Goal: Task Accomplishment & Management: Complete application form

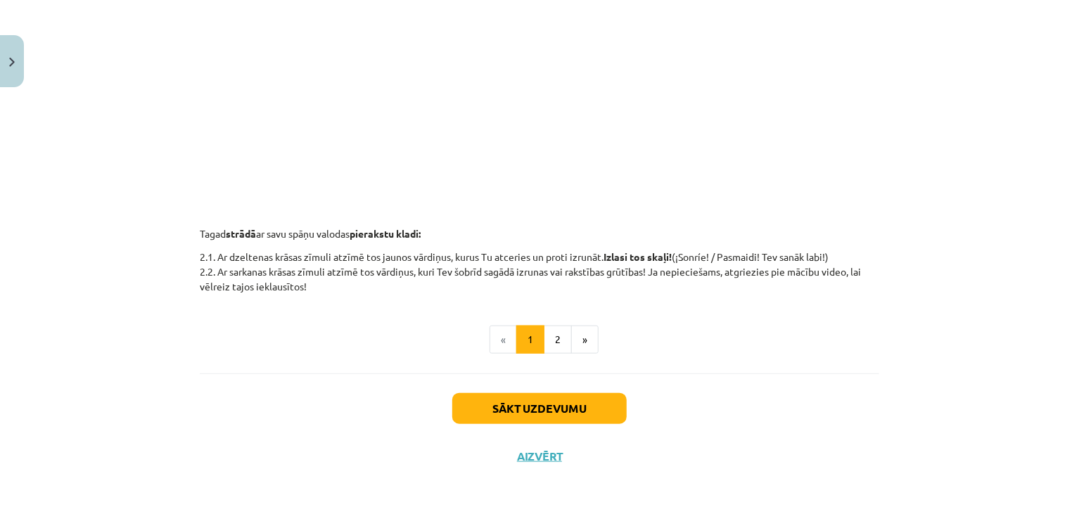
scroll to position [497, 0]
click at [559, 347] on button "2" at bounding box center [558, 340] width 28 height 28
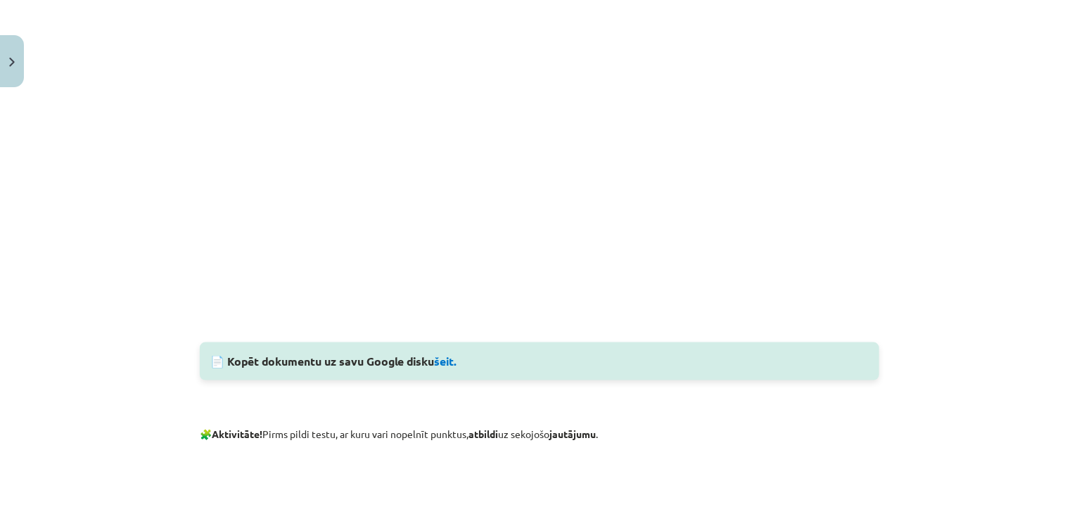
scroll to position [862, 0]
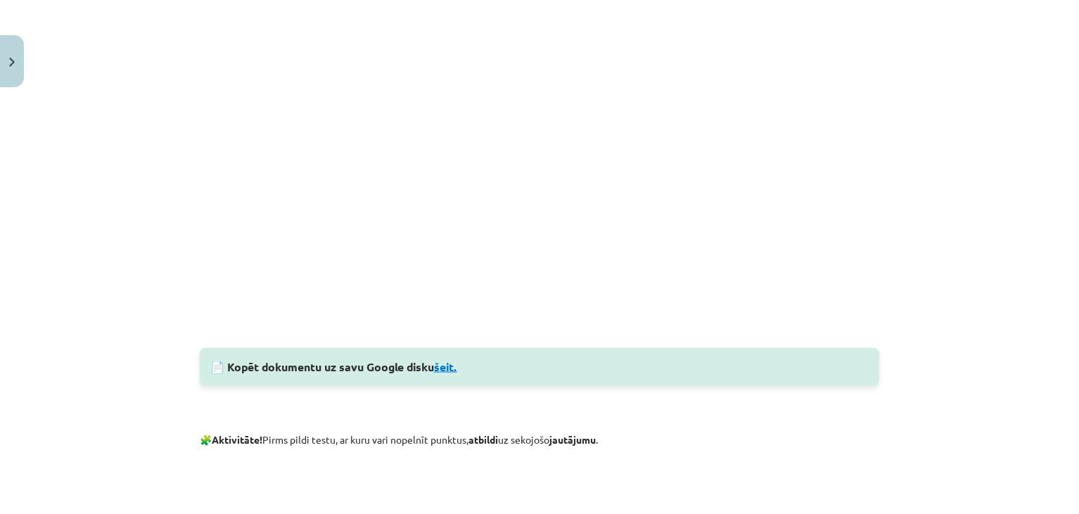
click at [445, 366] on link "šeit." at bounding box center [445, 366] width 23 height 15
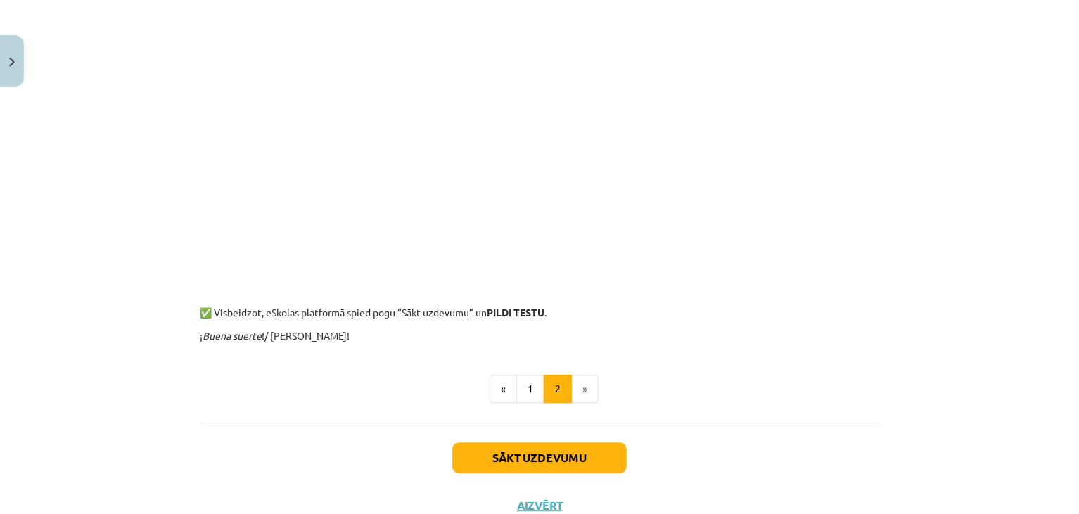
scroll to position [1244, 0]
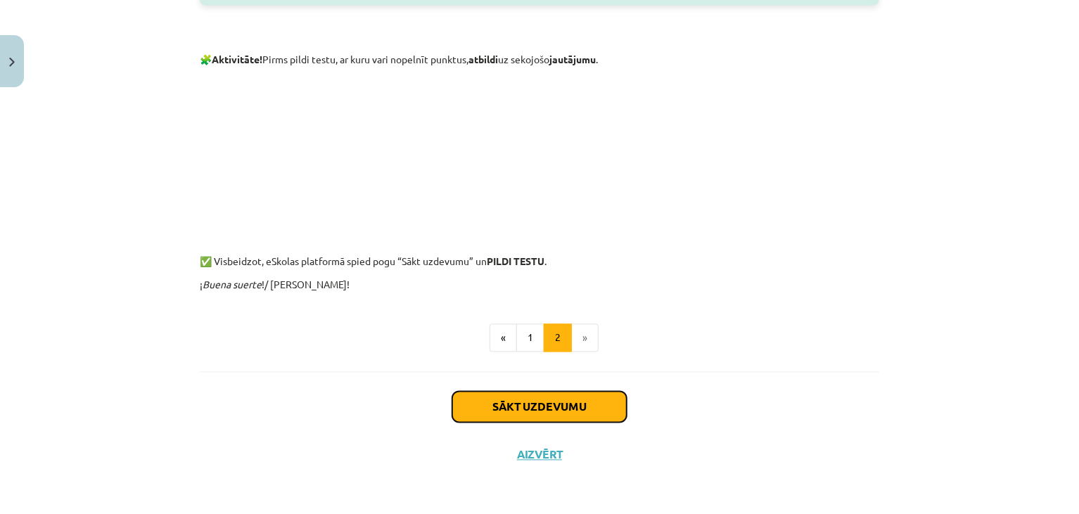
click at [544, 409] on button "Sākt uzdevumu" at bounding box center [539, 407] width 174 height 31
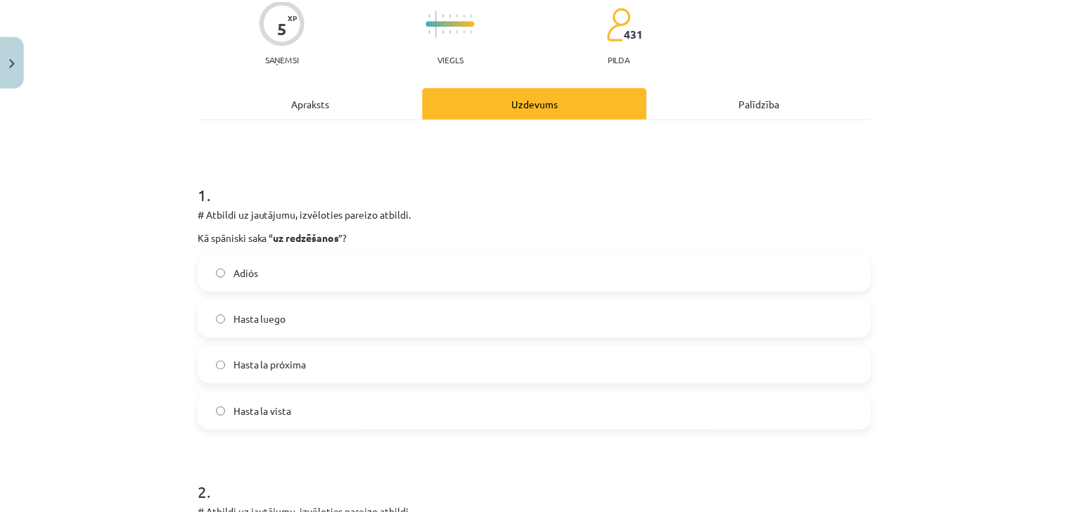
scroll to position [122, 0]
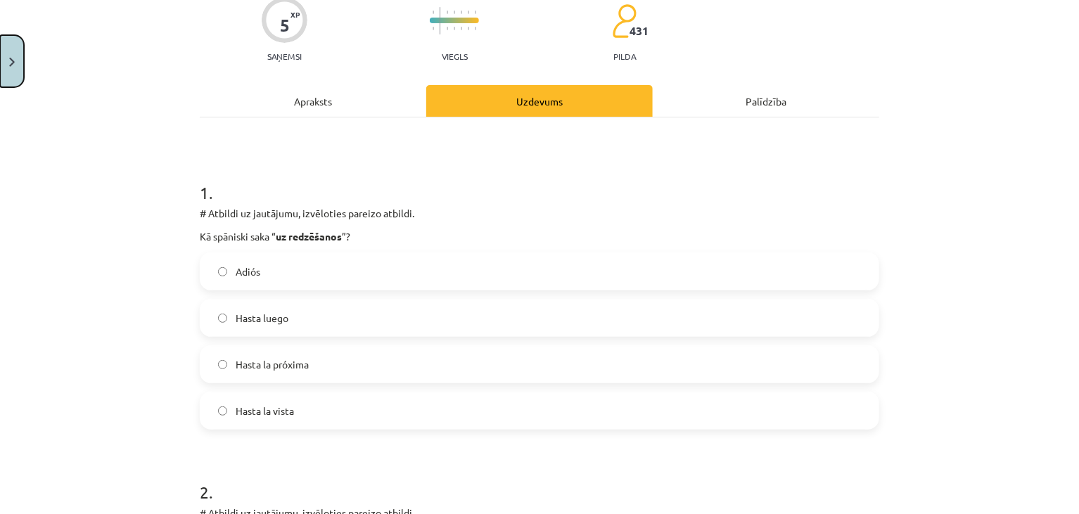
click at [11, 77] on button "Close" at bounding box center [12, 61] width 24 height 52
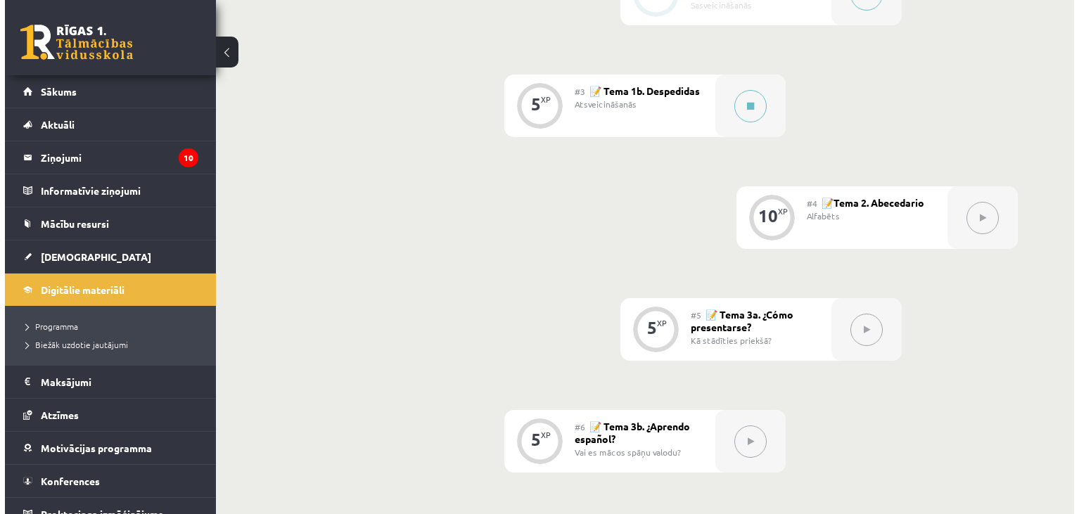
scroll to position [579, 0]
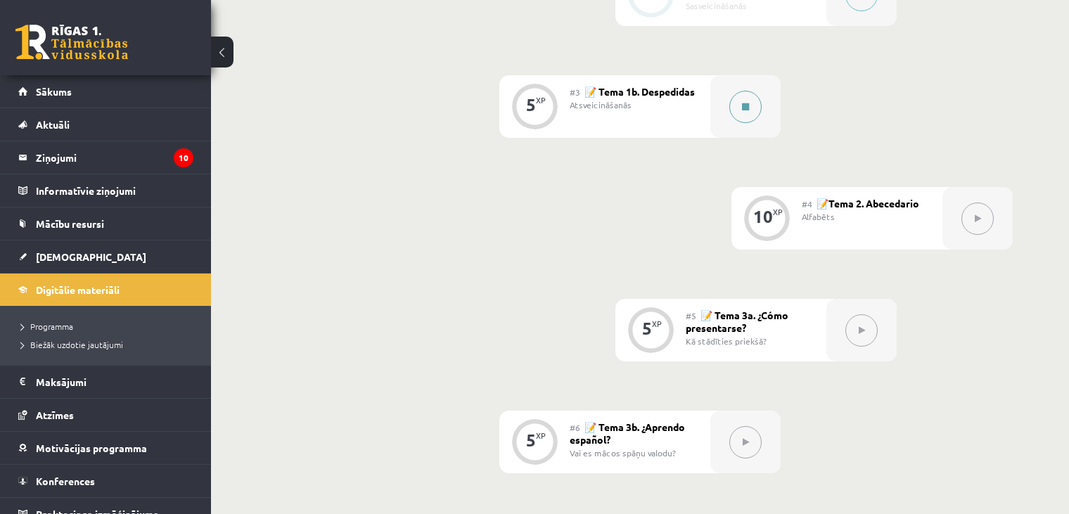
click at [735, 123] on button at bounding box center [745, 107] width 32 height 32
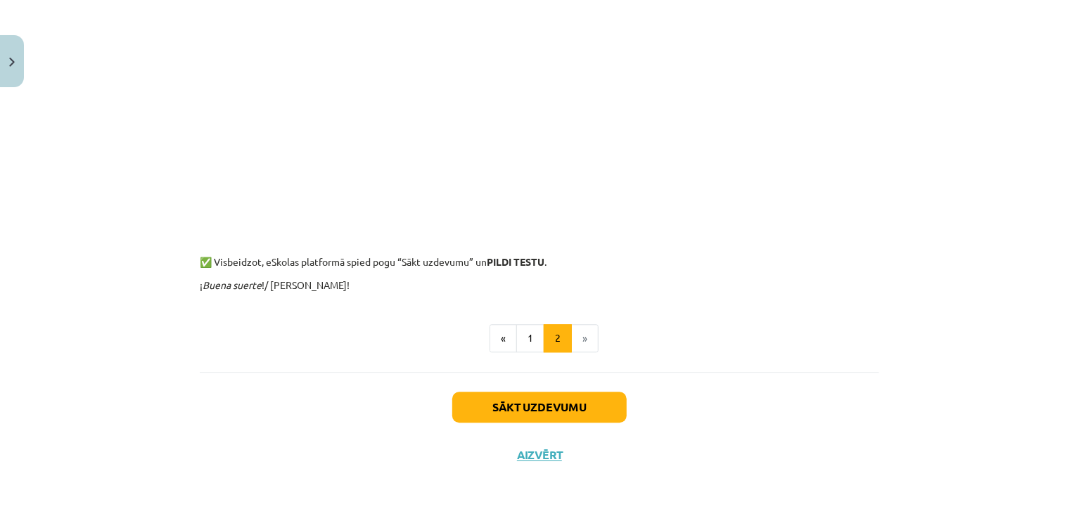
scroll to position [1593, 0]
click at [511, 402] on button "Sākt uzdevumu" at bounding box center [539, 407] width 174 height 31
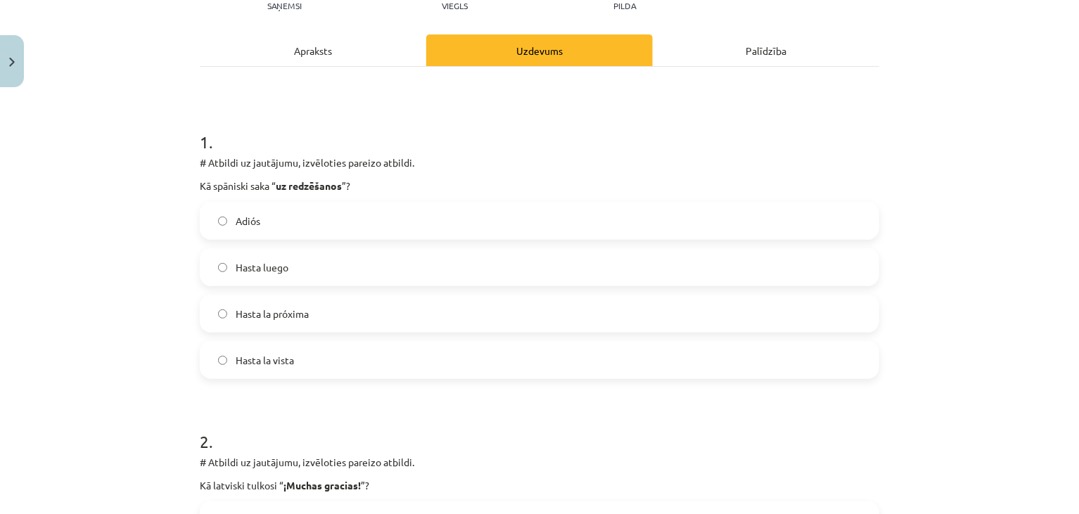
scroll to position [172, 0]
click at [290, 279] on label "Hasta luego" at bounding box center [539, 267] width 677 height 35
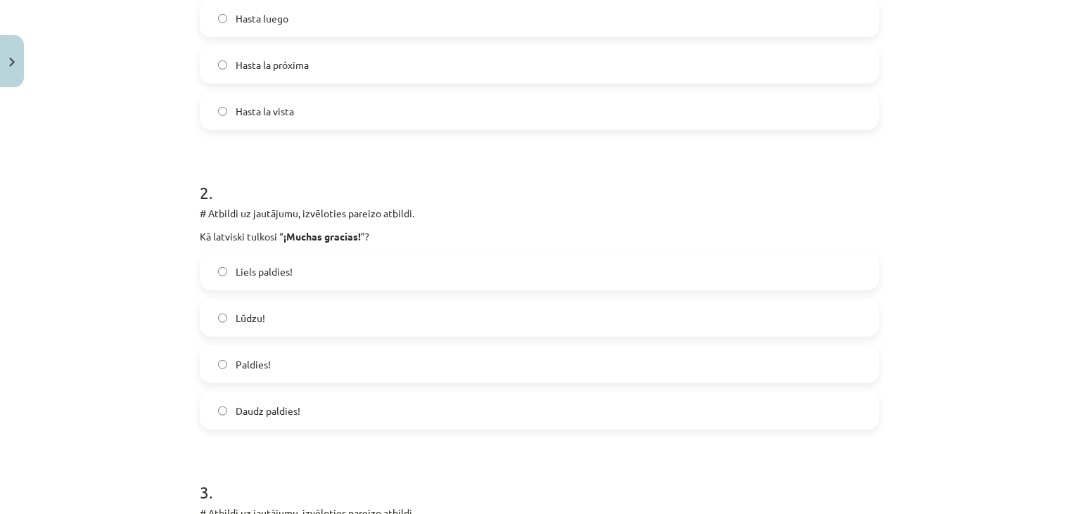
scroll to position [421, 0]
click at [298, 268] on label "Liels paldies!" at bounding box center [539, 271] width 677 height 35
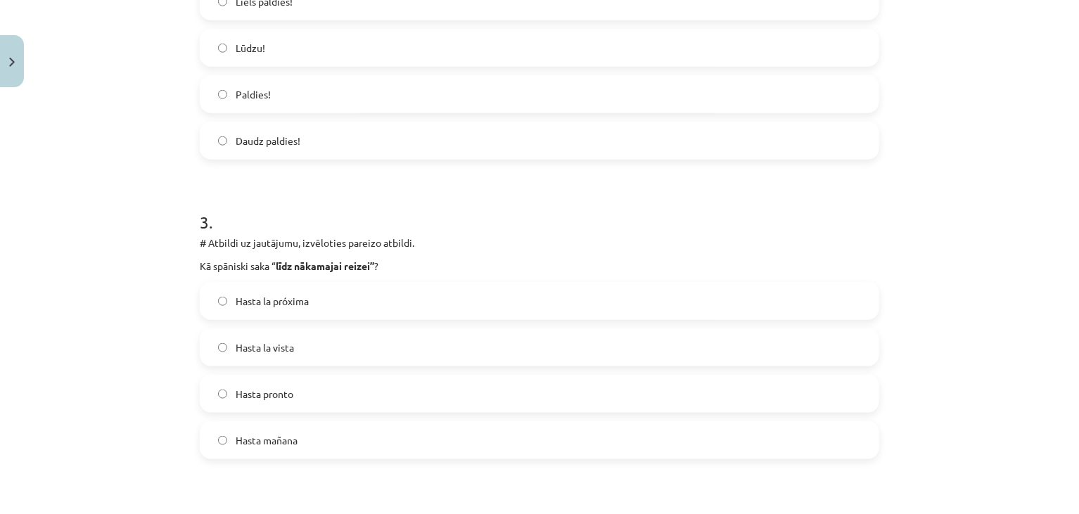
scroll to position [726, 0]
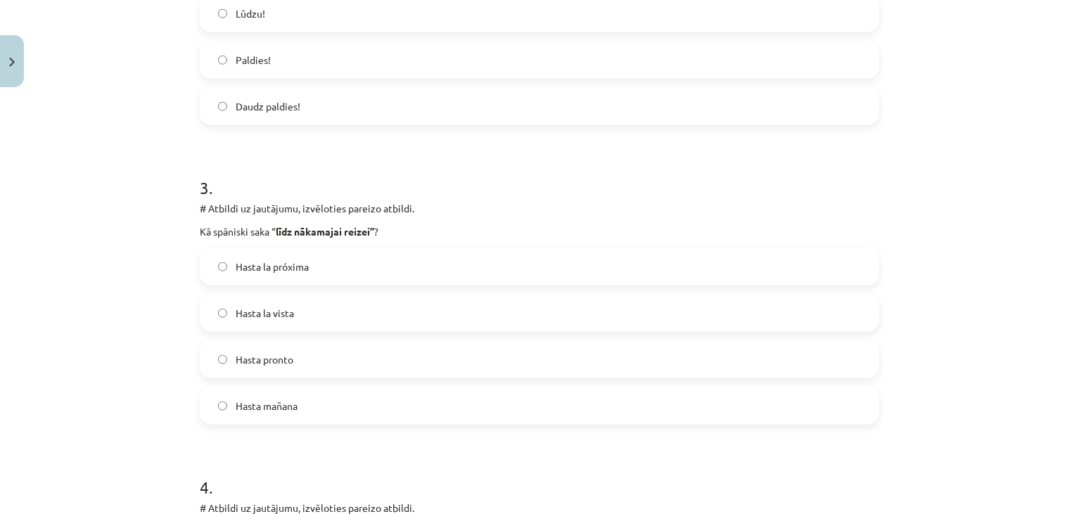
click at [306, 262] on label "Hasta la próxima" at bounding box center [539, 266] width 677 height 35
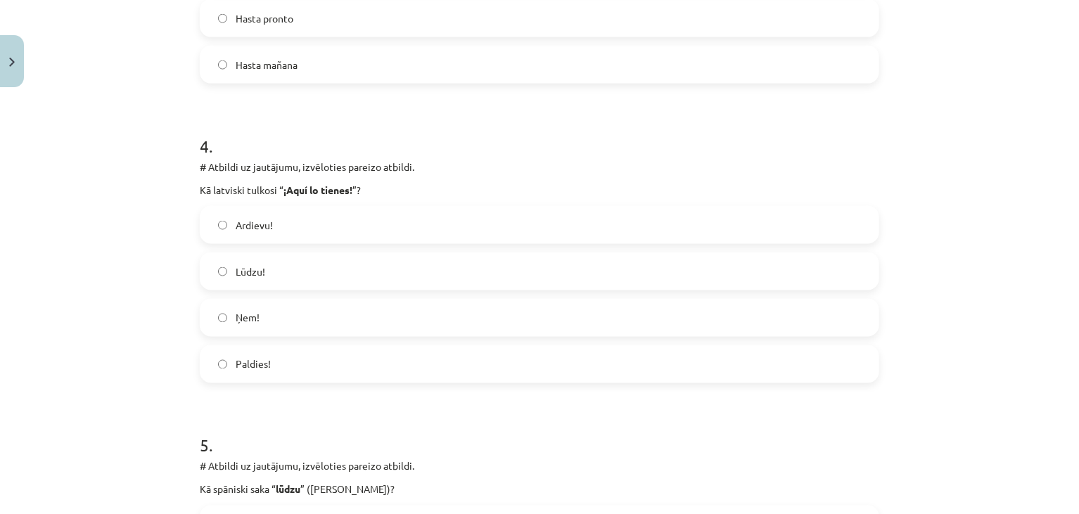
scroll to position [1069, 0]
click at [292, 276] on label "Lūdzu!" at bounding box center [539, 270] width 677 height 35
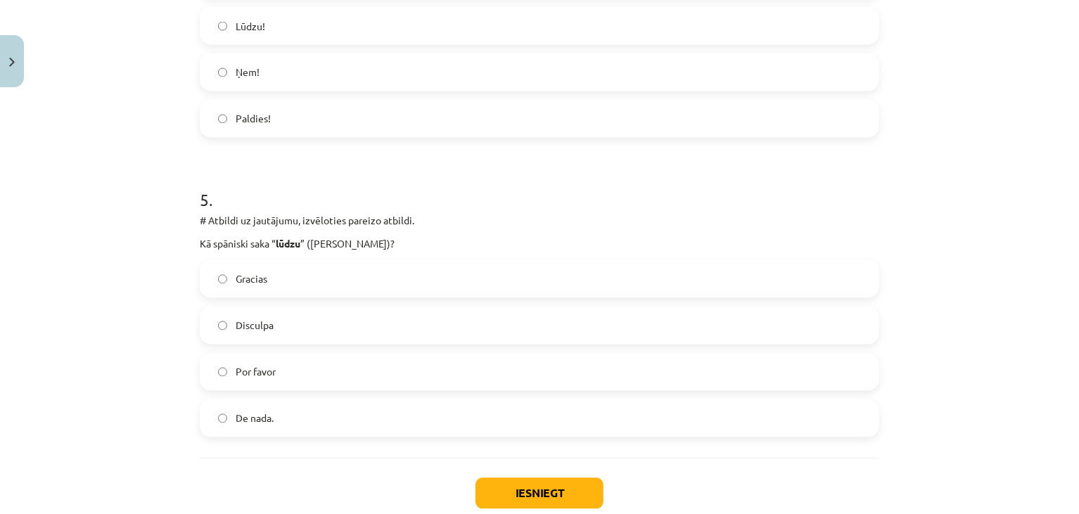
scroll to position [1359, 0]
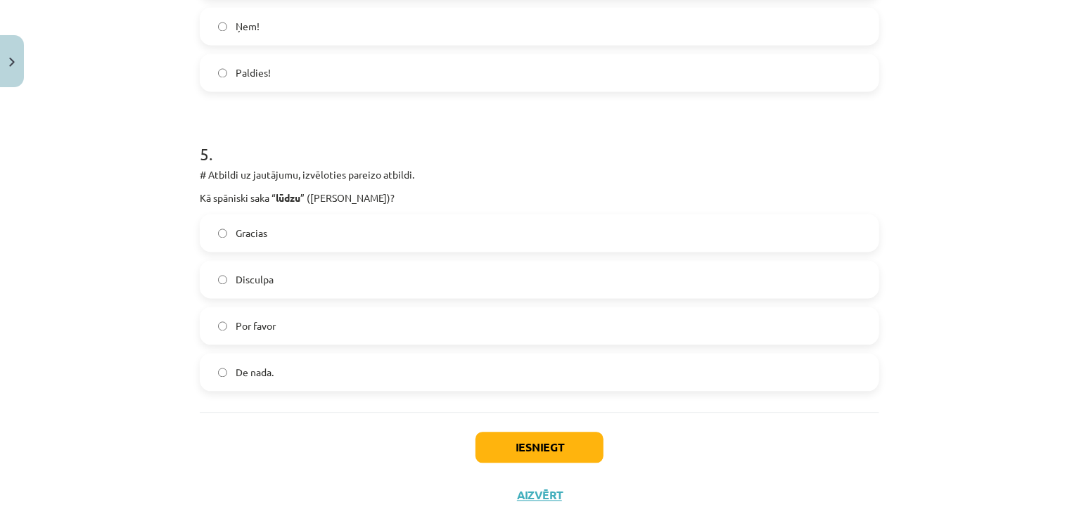
click at [357, 312] on label "Por favor" at bounding box center [539, 325] width 677 height 35
click at [480, 436] on button "Iesniegt" at bounding box center [540, 447] width 128 height 31
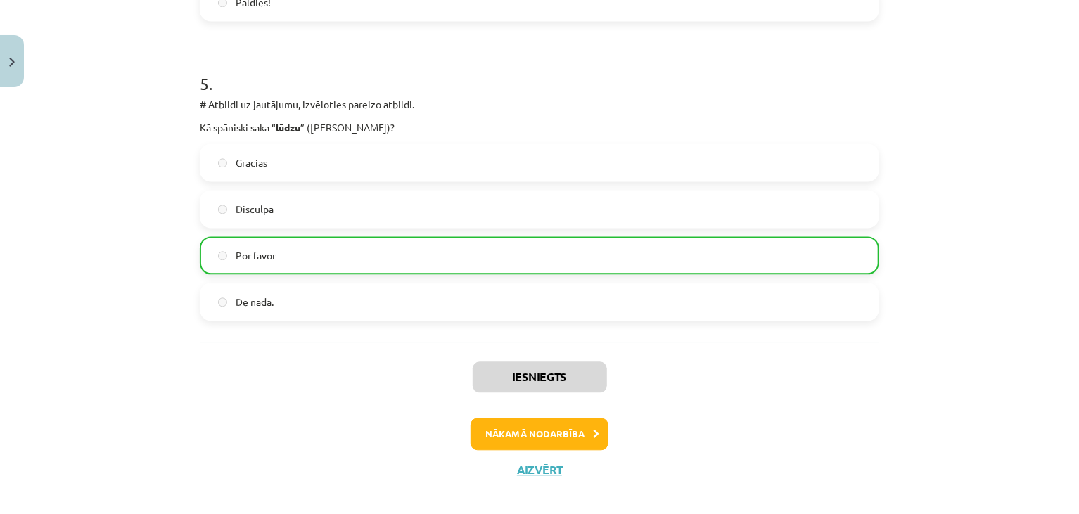
scroll to position [1441, 0]
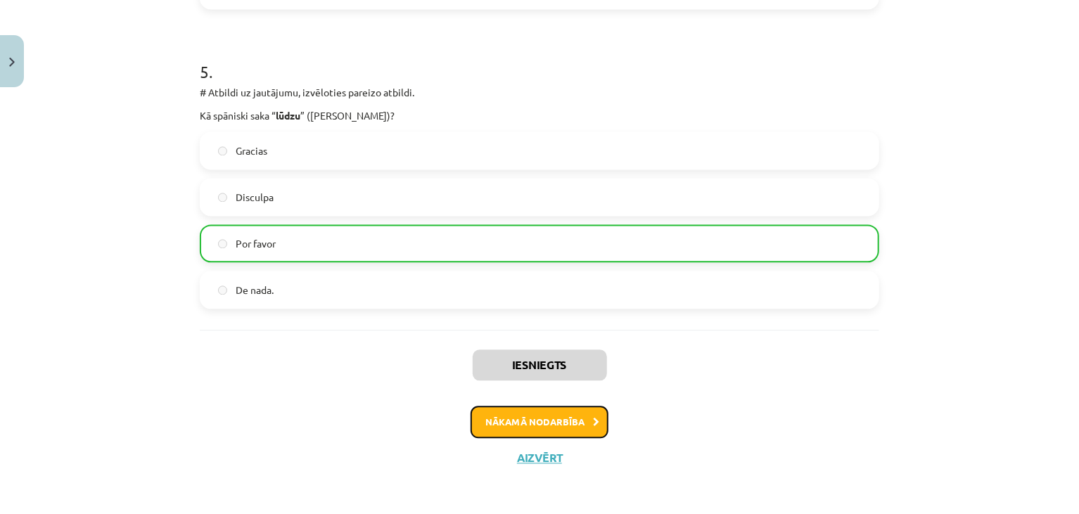
click at [564, 416] on button "Nākamā nodarbība" at bounding box center [540, 422] width 138 height 32
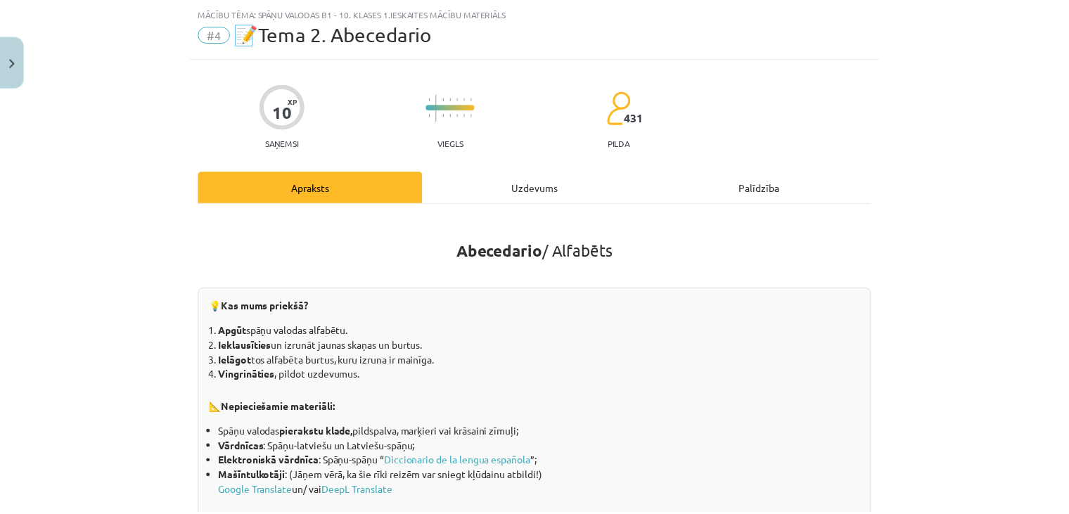
scroll to position [0, 0]
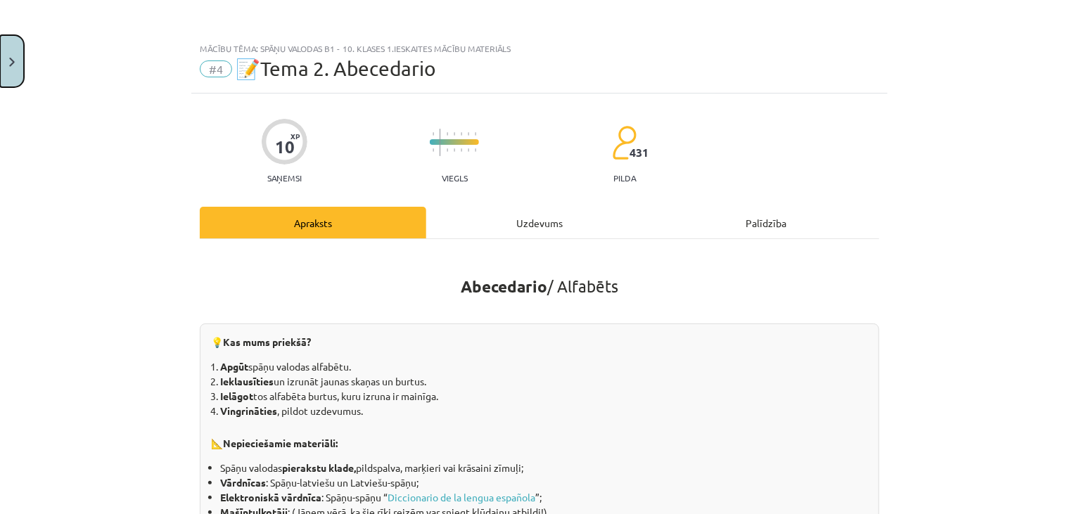
click at [12, 54] on button "Close" at bounding box center [12, 61] width 24 height 52
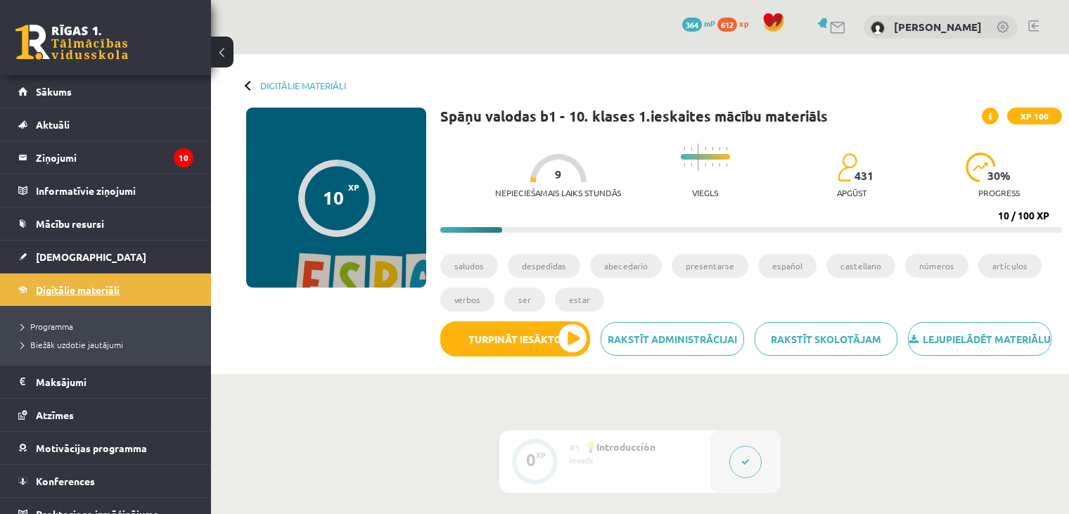
click at [121, 295] on link "Digitālie materiāli" at bounding box center [105, 290] width 175 height 32
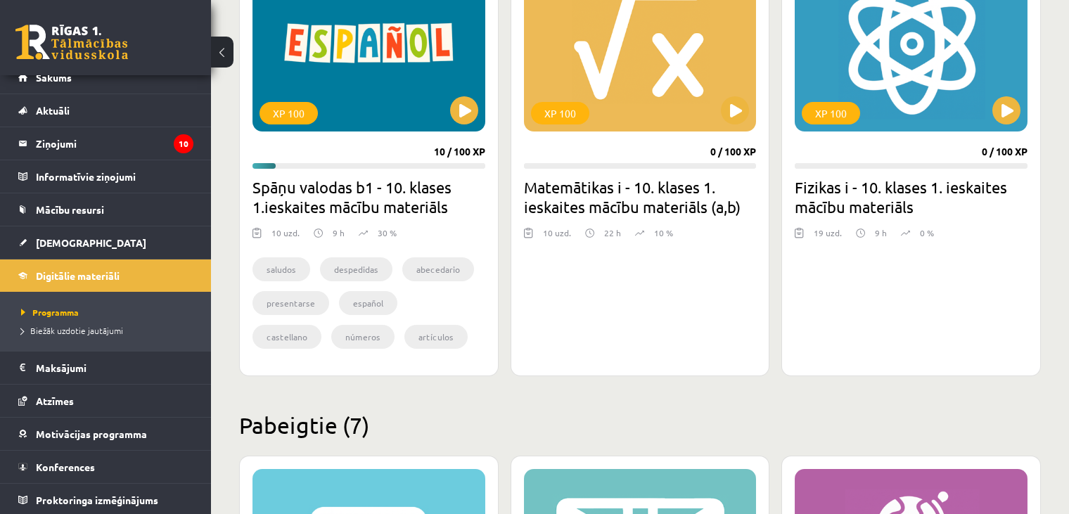
scroll to position [445, 0]
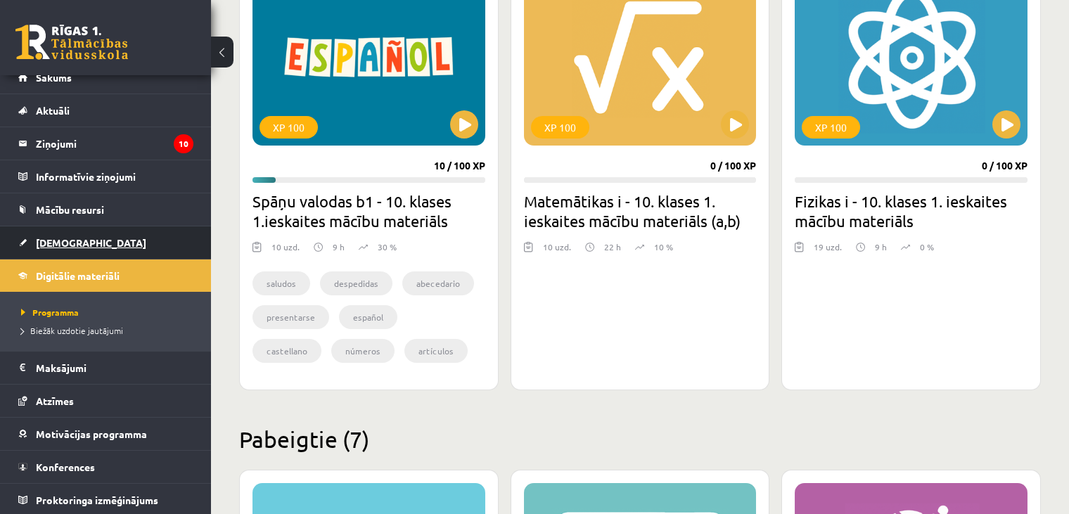
click at [56, 241] on span "[DEMOGRAPHIC_DATA]" at bounding box center [91, 242] width 110 height 13
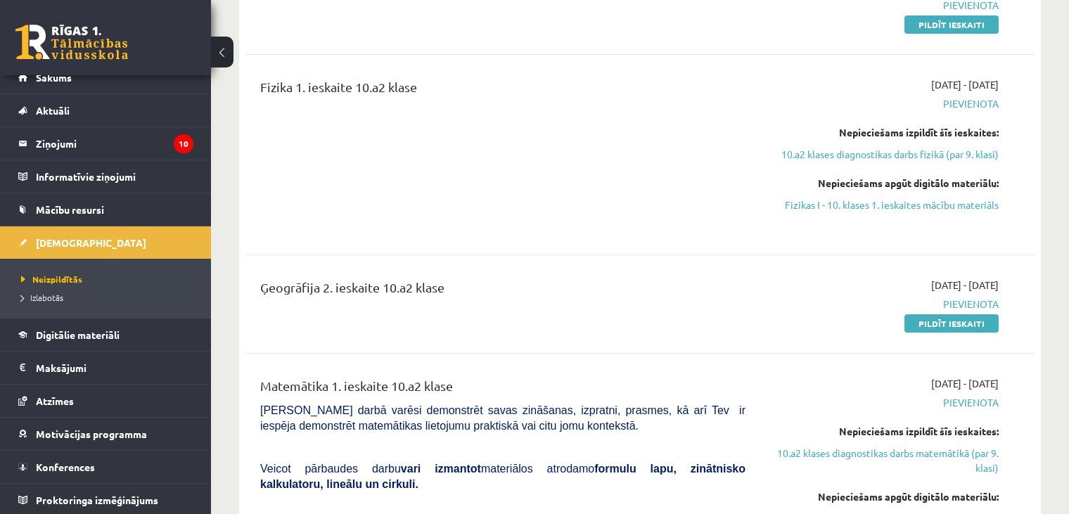
scroll to position [322, 0]
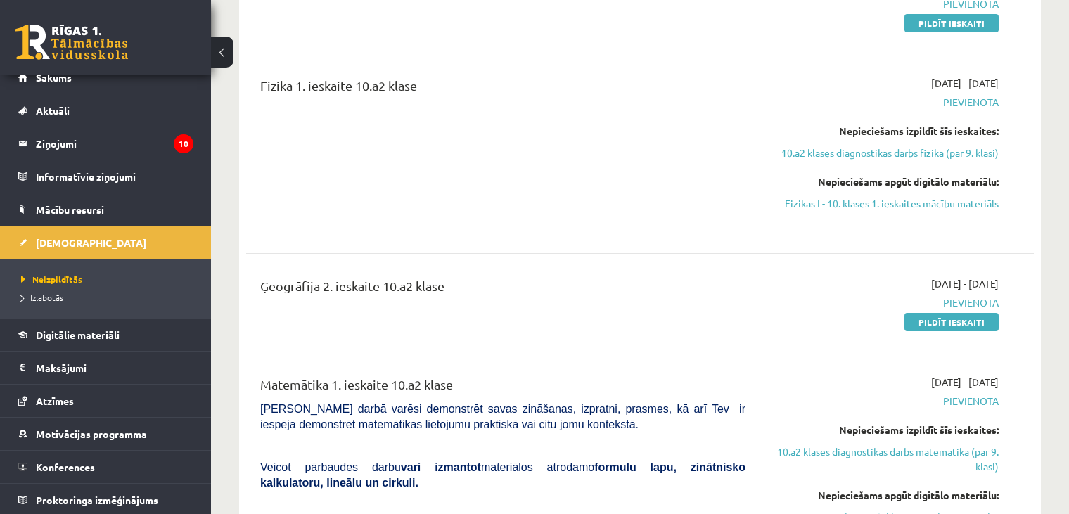
drag, startPoint x: 756, startPoint y: 283, endPoint x: 644, endPoint y: 214, distance: 132.0
click at [644, 214] on div "Fizika 1. ieskaite 10.a2 klase" at bounding box center [503, 153] width 506 height 155
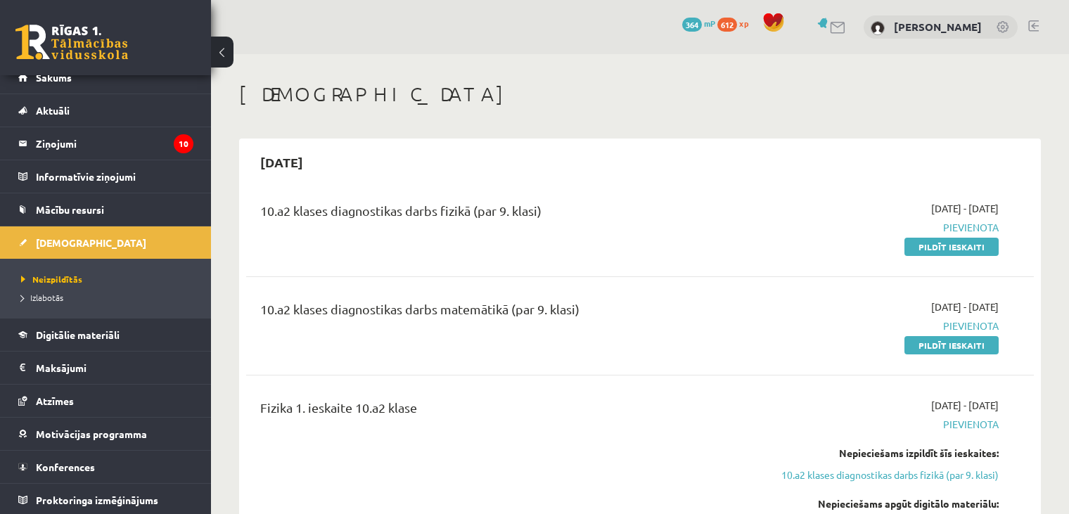
scroll to position [0, 0]
click at [940, 247] on link "Pildīt ieskaiti" at bounding box center [952, 247] width 94 height 18
click at [942, 345] on link "Pildīt ieskaiti" at bounding box center [952, 345] width 94 height 18
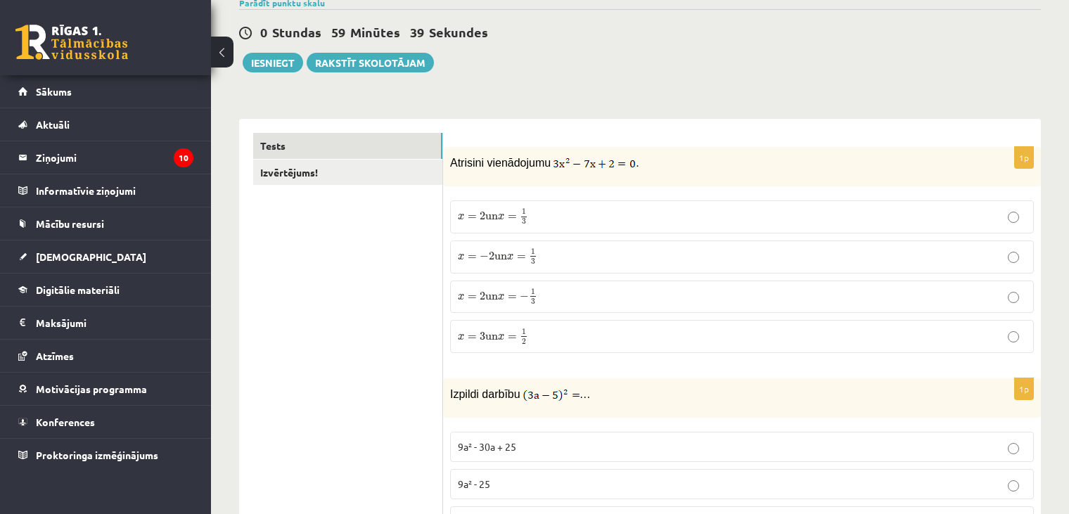
scroll to position [118, 0]
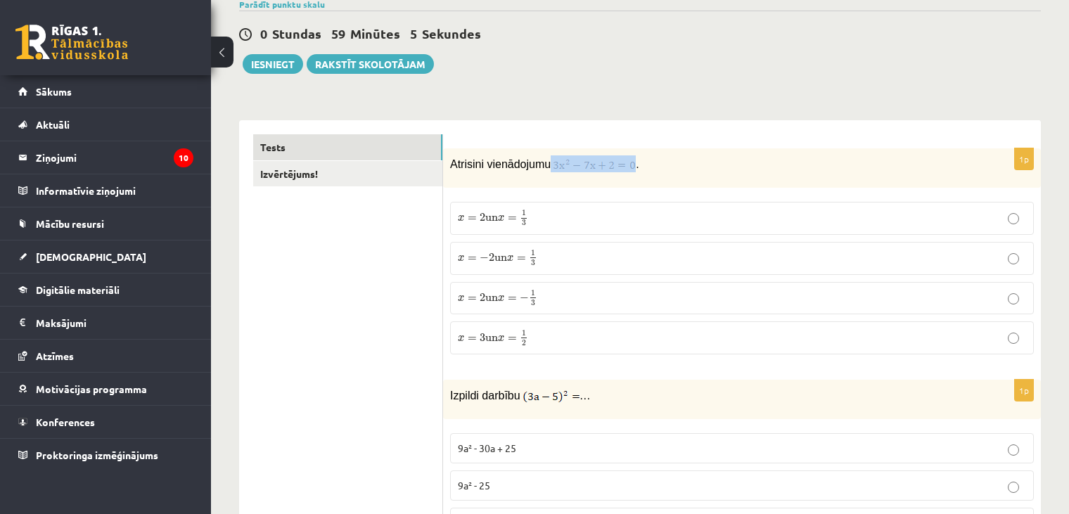
drag, startPoint x: 544, startPoint y: 164, endPoint x: 633, endPoint y: 163, distance: 89.3
click at [633, 163] on p "Atrisini vienādojumu ." at bounding box center [707, 163] width 514 height 17
click at [656, 170] on p "Atrisini vienādojumu ." at bounding box center [707, 163] width 514 height 17
drag, startPoint x: 652, startPoint y: 173, endPoint x: 566, endPoint y: 158, distance: 87.9
click at [566, 158] on div "Atrisini vienādojumu ." at bounding box center [742, 167] width 598 height 39
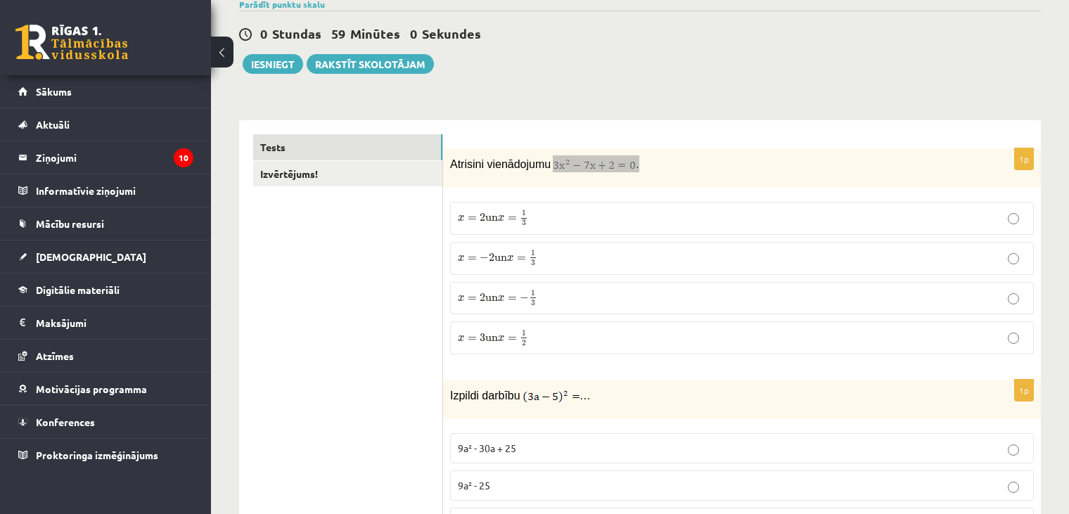
copy p "."
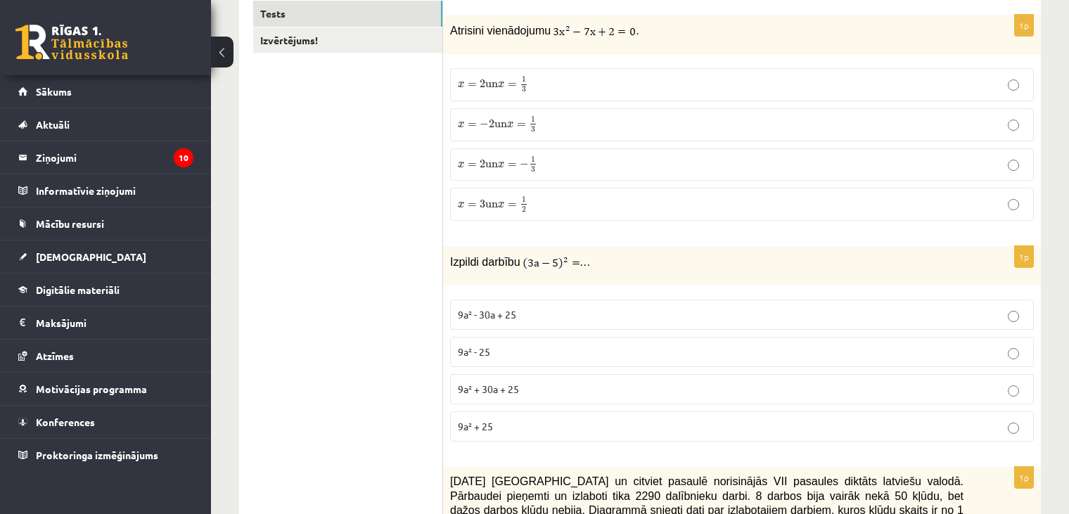
scroll to position [250, 0]
click at [557, 120] on p "x = − 2 un x = 1 3 x = − 2 un x = 1 3" at bounding box center [742, 126] width 568 height 18
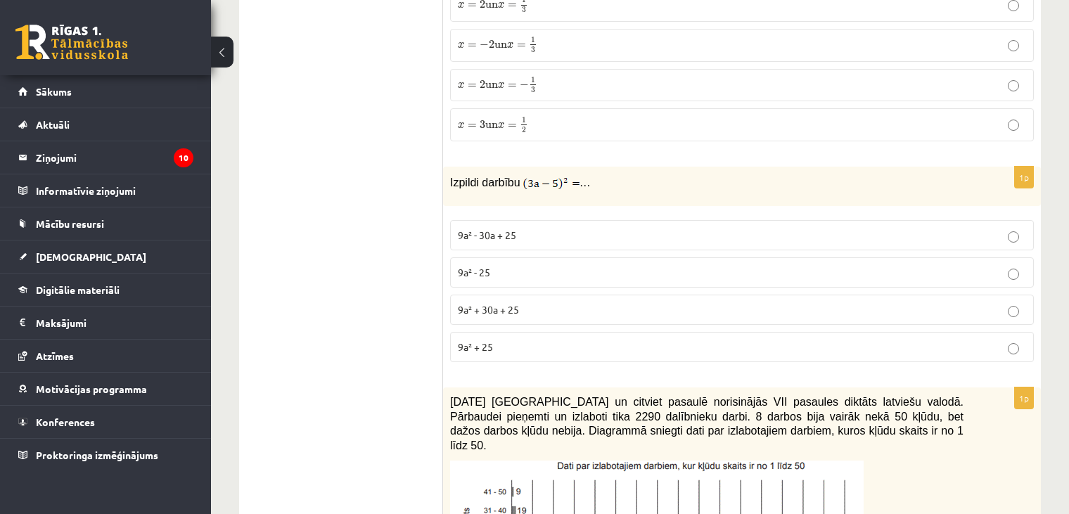
scroll to position [343, 0]
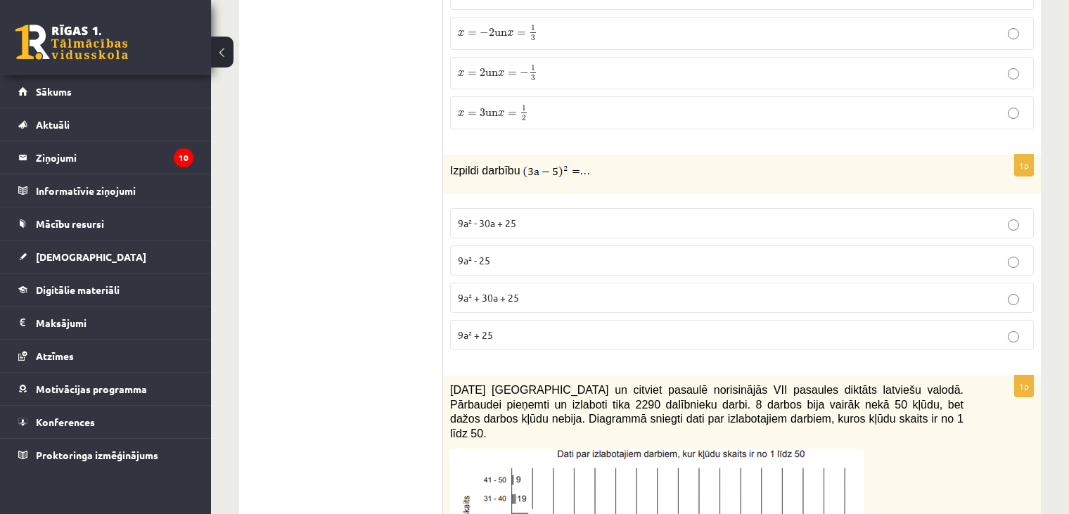
click at [483, 222] on span "9a² - 30a + 25" at bounding box center [487, 223] width 58 height 13
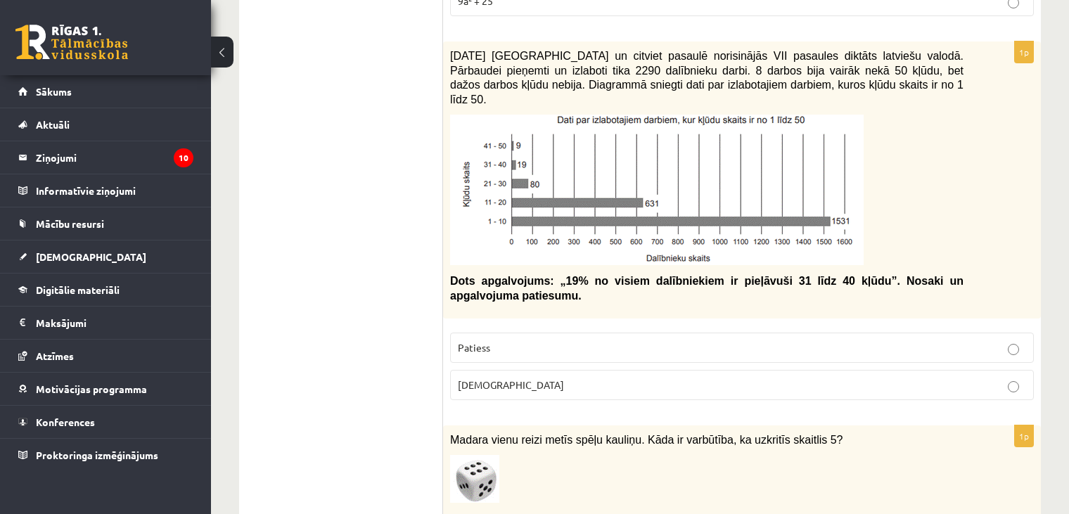
scroll to position [668, 0]
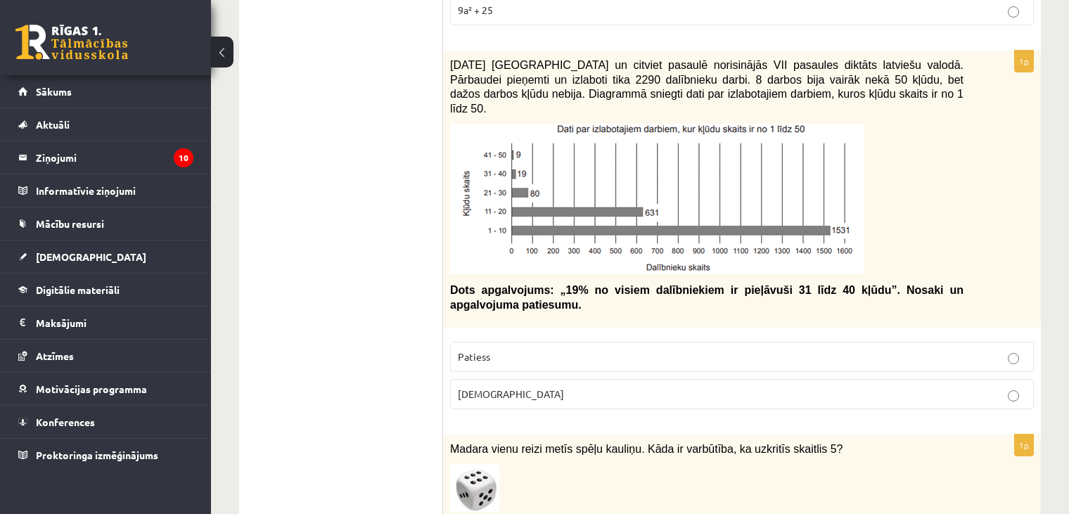
click at [523, 350] on p "Patiess" at bounding box center [742, 357] width 568 height 15
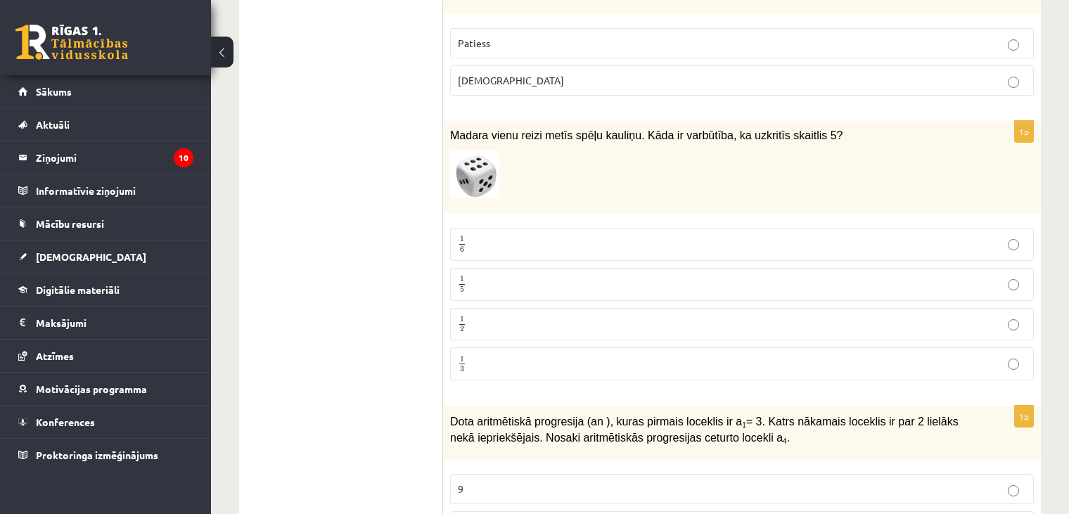
scroll to position [988, 0]
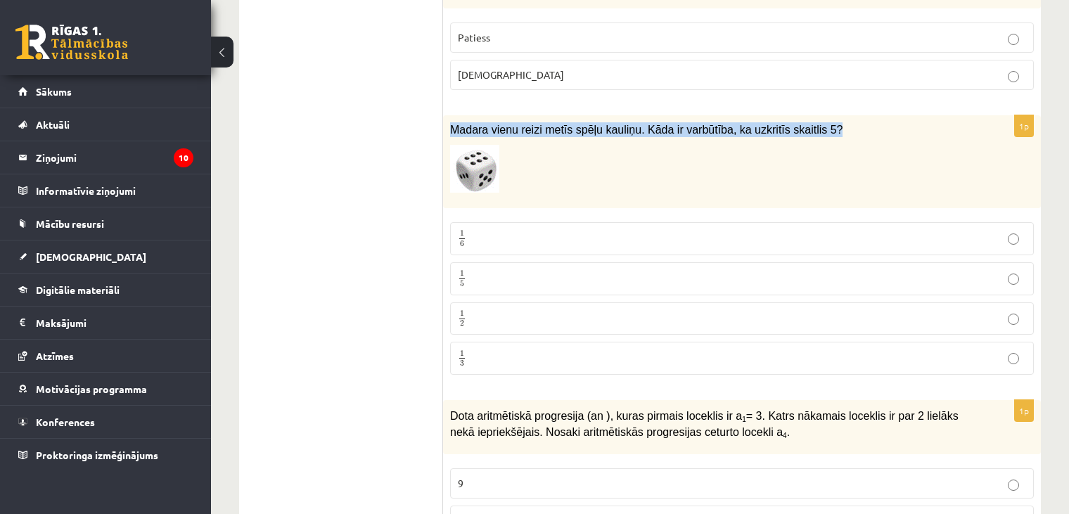
drag, startPoint x: 449, startPoint y: 110, endPoint x: 804, endPoint y: 120, distance: 354.7
click at [804, 120] on div "Madara vienu reizi metīs spēļu kauliņu. Kāda ir varbūtība, ka uzkritīs skaitlis…" at bounding box center [742, 162] width 598 height 94
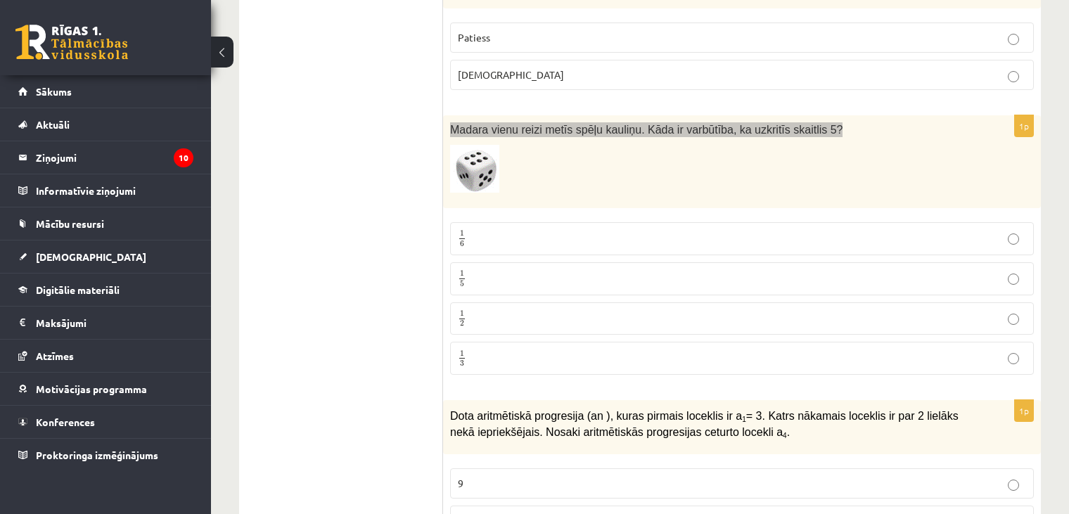
copy div "Madara vienu reizi metīs spēļu kauliņu. Kāda ir varbūtība, ka uzkritīs skaitlis…"
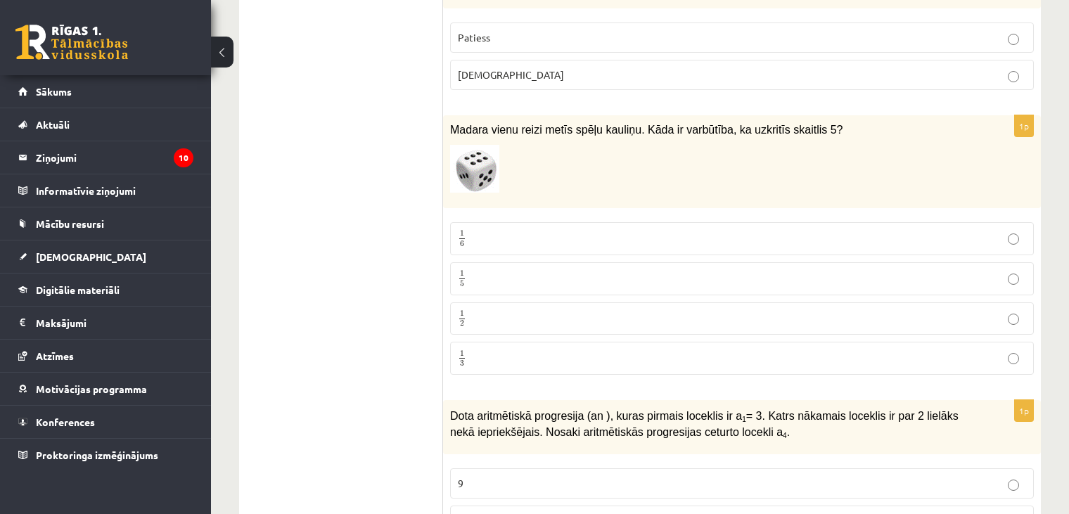
click at [518, 229] on label "1 6 1 6" at bounding box center [742, 238] width 584 height 33
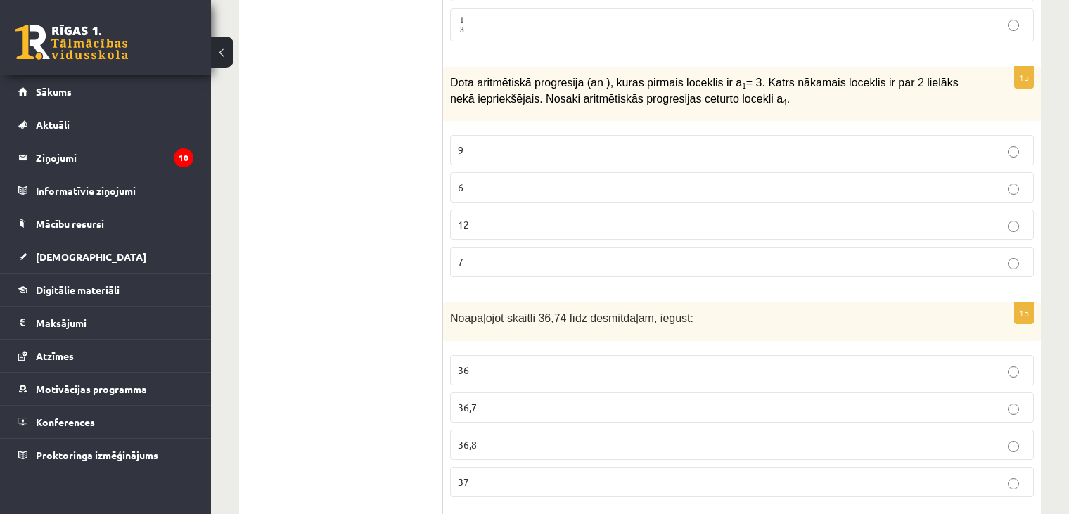
scroll to position [1322, 0]
drag, startPoint x: 447, startPoint y: 62, endPoint x: 753, endPoint y: 80, distance: 305.8
click at [753, 80] on div "Dota aritmētiskā progresija (an ), kuras pirmais loceklis ir a 1 = 3. Katrs nāk…" at bounding box center [742, 92] width 598 height 54
copy span "Dota aritmētiskā progresija (an ), kuras pirmais loceklis ir a 1 = 3. Katrs nāk…"
click at [529, 141] on p "9" at bounding box center [742, 148] width 568 height 15
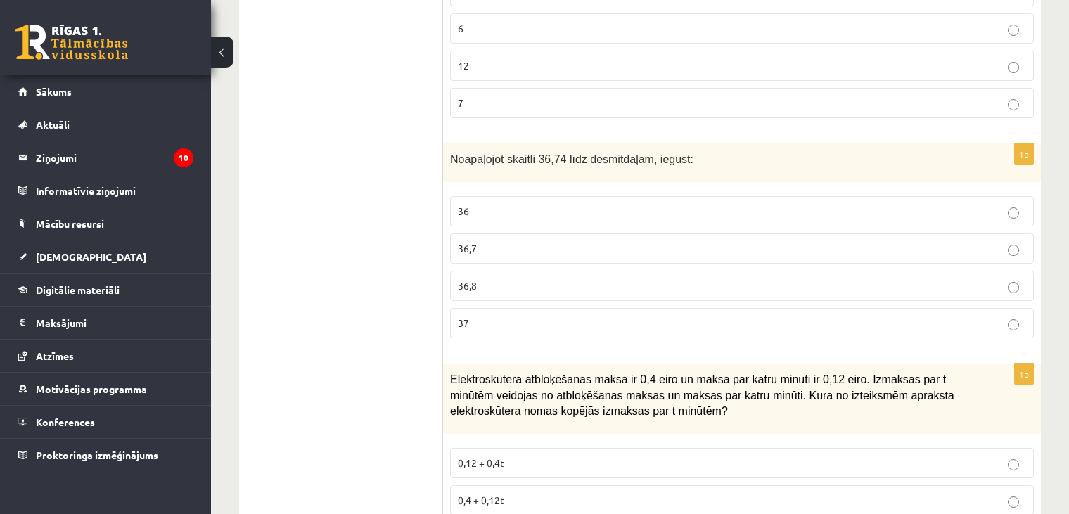
scroll to position [1482, 0]
click at [465, 203] on span "36" at bounding box center [463, 209] width 11 height 13
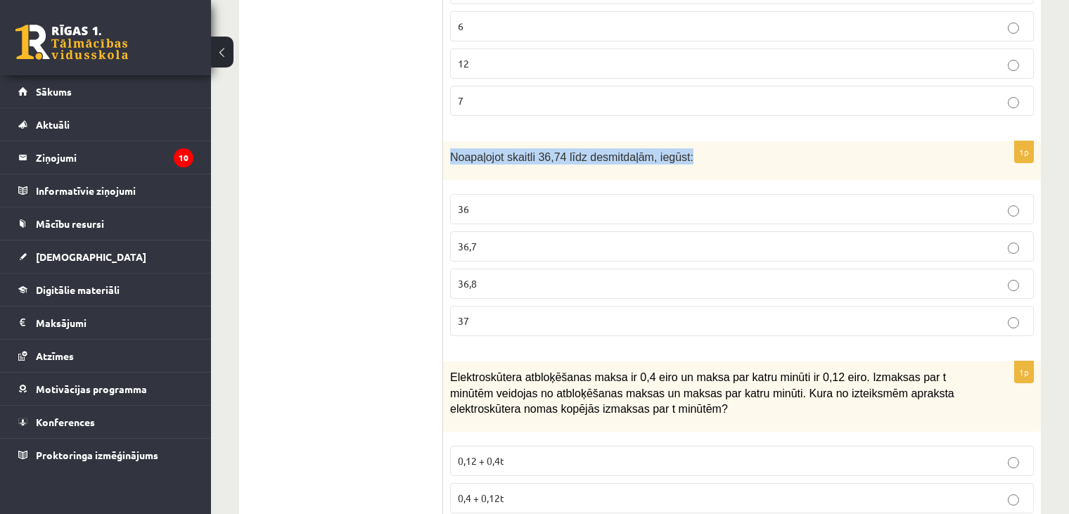
drag, startPoint x: 450, startPoint y: 134, endPoint x: 684, endPoint y: 155, distance: 234.4
click at [684, 155] on div "Noapaļojot skaitli 36,74 līdz desmitdaļām, iegūst:" at bounding box center [742, 160] width 598 height 39
copy span "Noapaļojot skaitli 36,74 līdz desmitdaļām, iegūst:"
click at [458, 240] on span "36,7" at bounding box center [467, 246] width 19 height 13
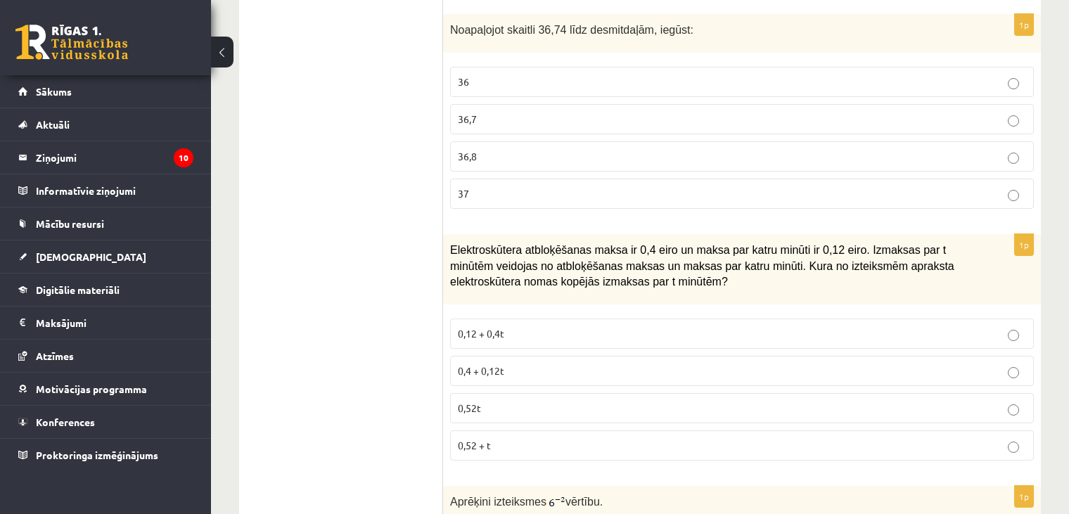
scroll to position [1694, 0]
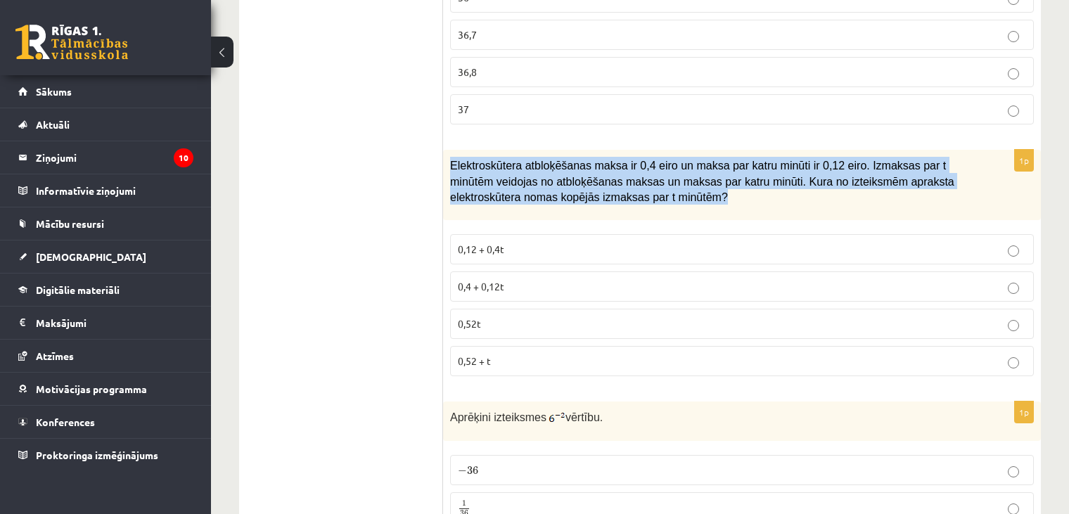
drag, startPoint x: 447, startPoint y: 140, endPoint x: 650, endPoint y: 181, distance: 206.7
click at [650, 181] on div "Elektroskūtera atbloķēšanas maksa ir 0,4 eiro un maksa par katru minūti ir 0,12…" at bounding box center [742, 185] width 598 height 70
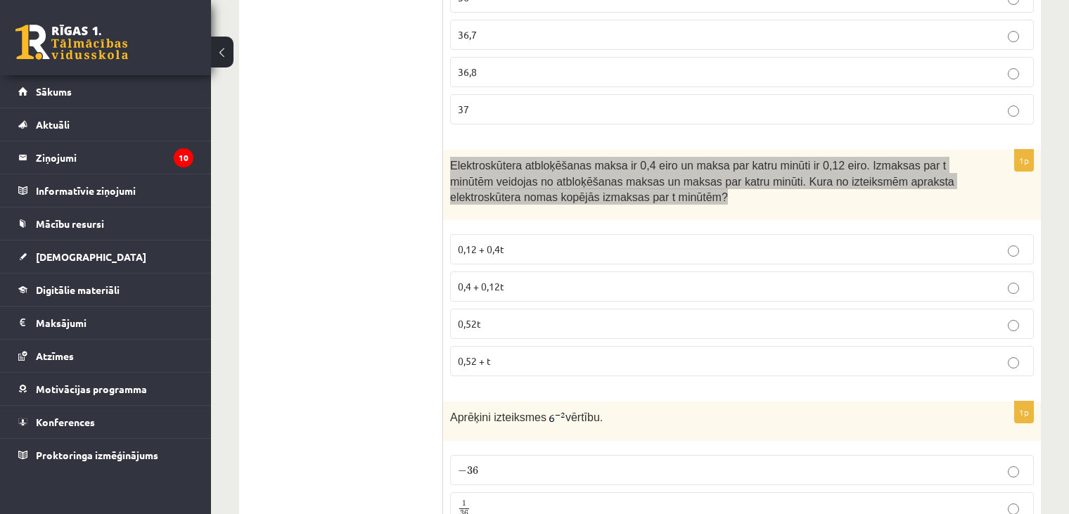
copy span "Elektroskūtera atbloķēšanas maksa ir 0,4 eiro un maksa par katru minūti ir 0,12…"
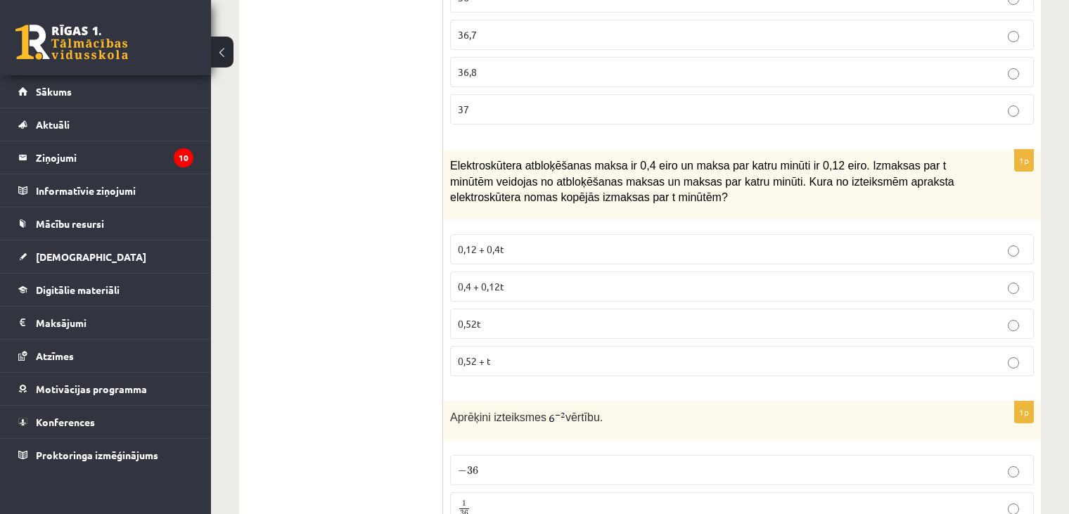
click at [464, 280] on span "0,4 + 0,12t" at bounding box center [481, 286] width 46 height 13
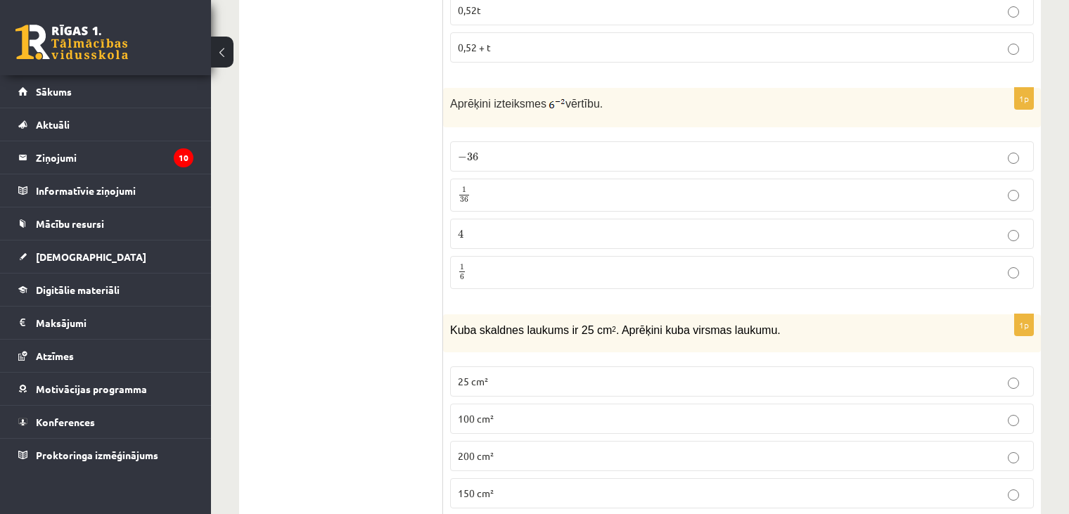
scroll to position [2031, 0]
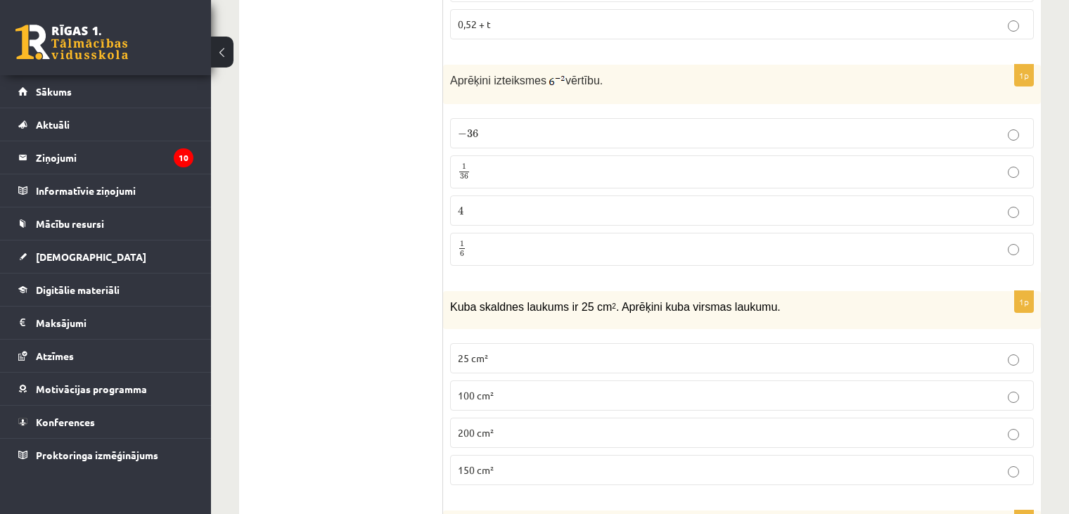
click at [471, 163] on p "1 36 1 36" at bounding box center [742, 172] width 568 height 18
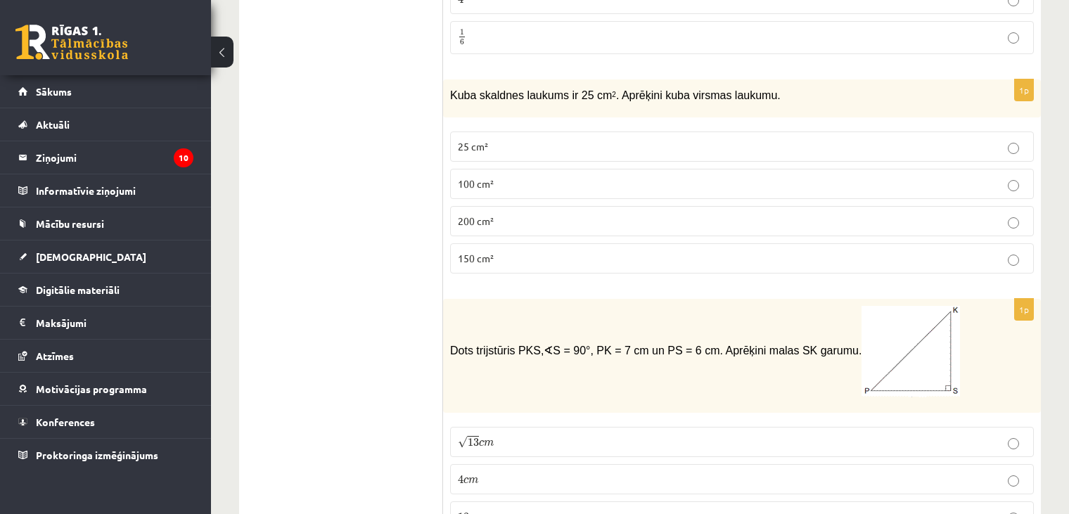
scroll to position [2248, 0]
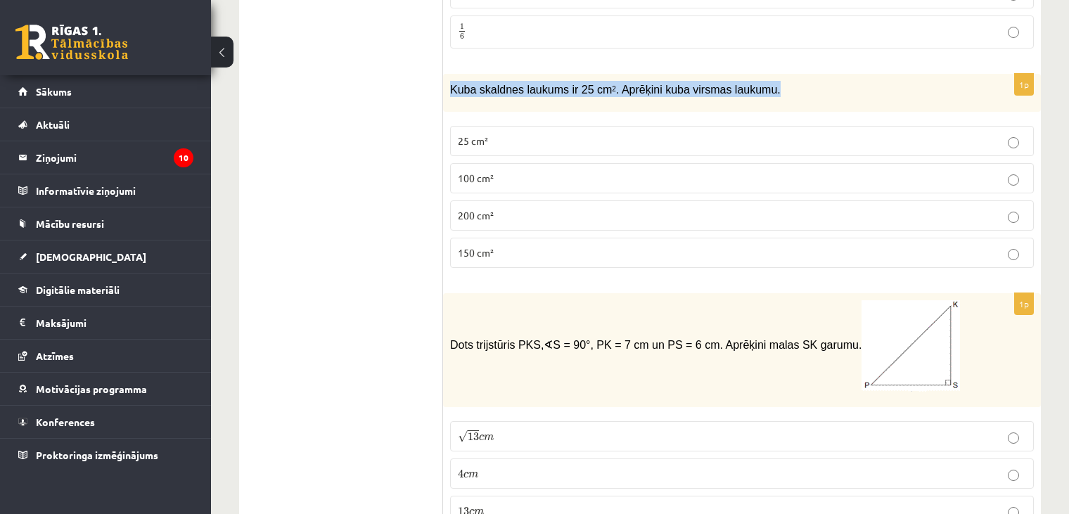
drag, startPoint x: 447, startPoint y: 65, endPoint x: 754, endPoint y: 70, distance: 307.4
click at [754, 74] on div "Kuba skaldnes laukums ir 25 cm 2 . Aprēķini kuba virsmas laukumu." at bounding box center [742, 93] width 598 height 39
copy span "Kuba skaldnes laukums ir 25 cm 2 . Aprēķini kuba virsmas laukumu."
drag, startPoint x: 363, startPoint y: 198, endPoint x: 475, endPoint y: 222, distance: 114.5
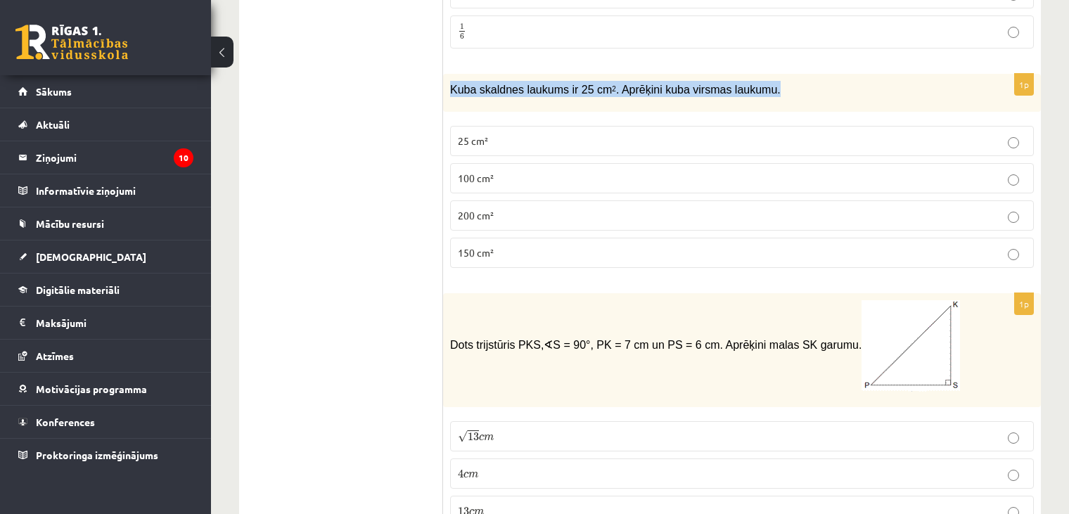
click at [475, 246] on span "150 cm²" at bounding box center [476, 252] width 36 height 13
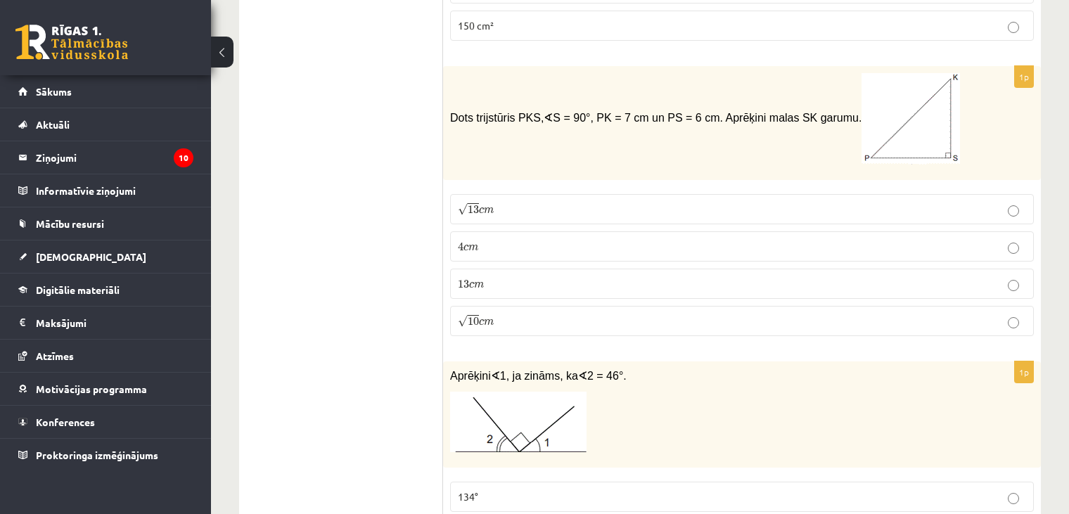
scroll to position [2499, 0]
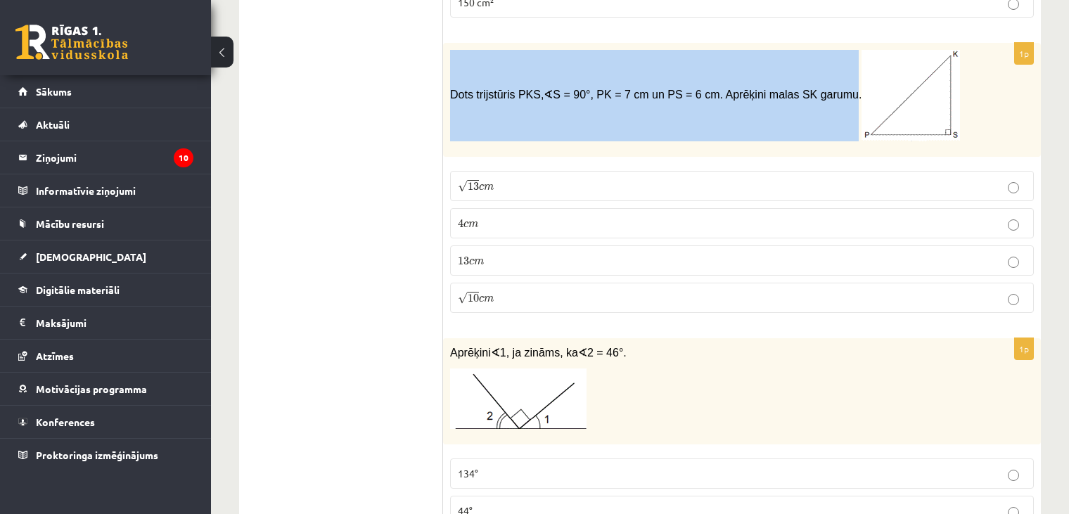
drag, startPoint x: 446, startPoint y: 63, endPoint x: 810, endPoint y: 122, distance: 368.6
click at [810, 122] on div "Dots trijstūris PKS, ∢ S = 90°, PK = 7 cm un PS = 6 cm. Aprēķini malas SK garum…" at bounding box center [742, 100] width 598 height 114
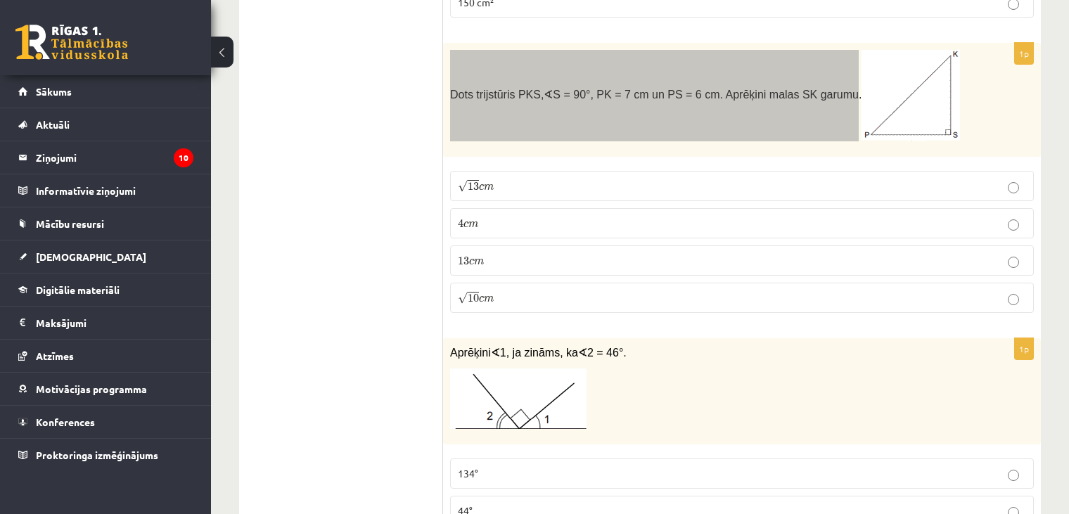
copy span "Dots trijstūris PKS, ∢ S = 90°, PK = 7 cm un PS = 6 cm. Aprēķini malas SK garumu"
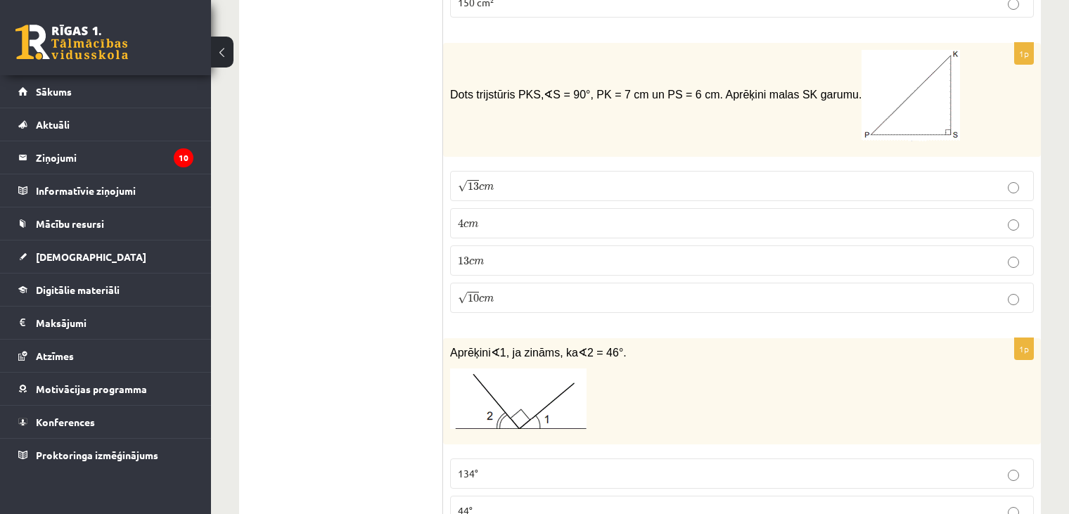
click at [473, 171] on label "√ 13 c m 13 c m" at bounding box center [742, 186] width 584 height 30
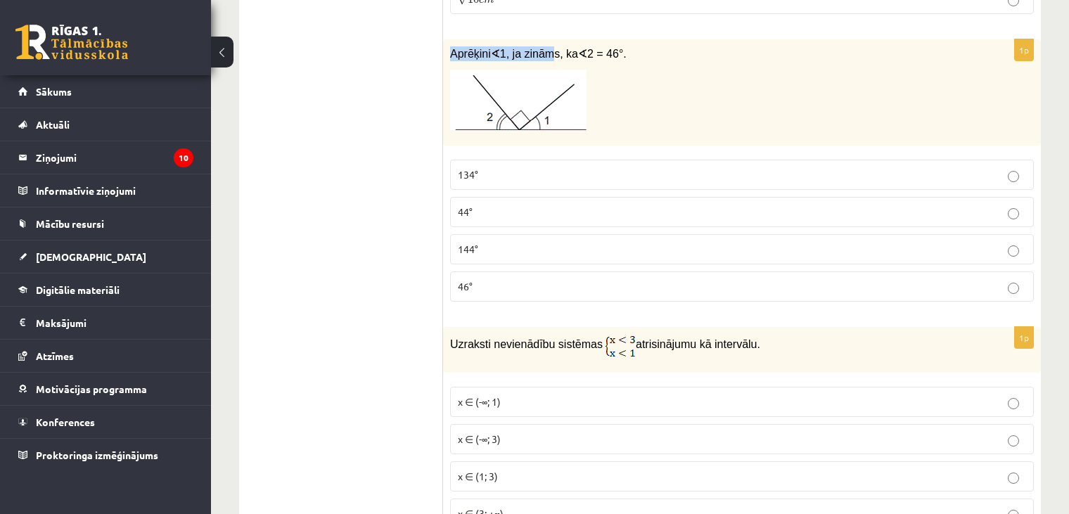
scroll to position [2791, 0]
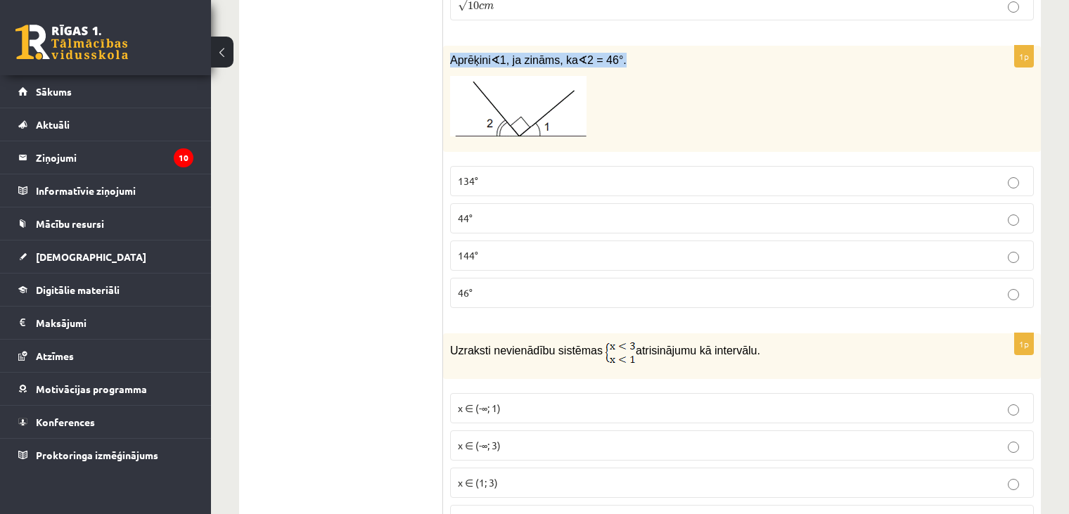
drag, startPoint x: 451, startPoint y: 18, endPoint x: 627, endPoint y: 15, distance: 175.9
copy span "Aprēķini ∢ 1, ja zināms, ka ∢ 2 = 46°."
click at [517, 174] on p "134°" at bounding box center [742, 181] width 568 height 15
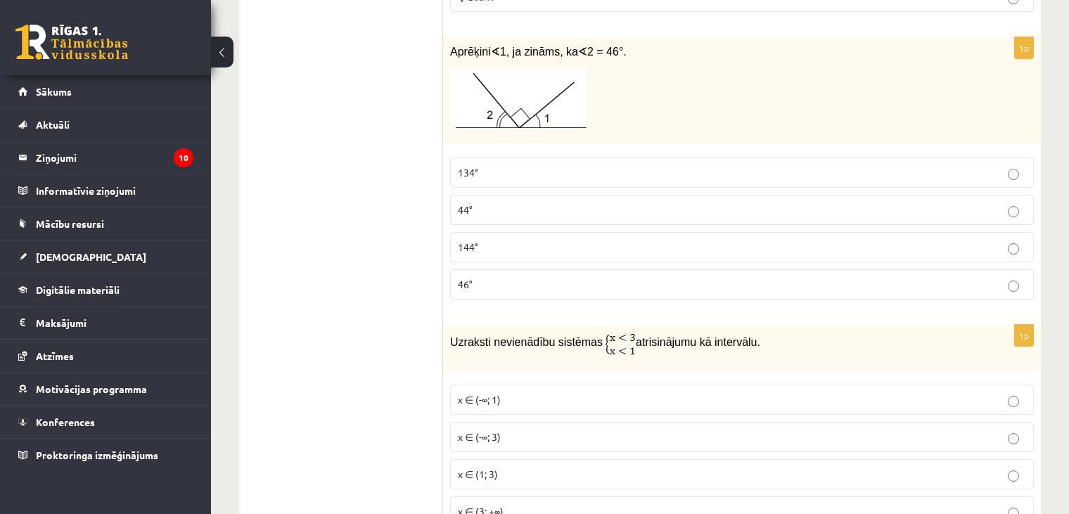
scroll to position [2800, 0]
click at [478, 203] on p "44°" at bounding box center [742, 210] width 568 height 15
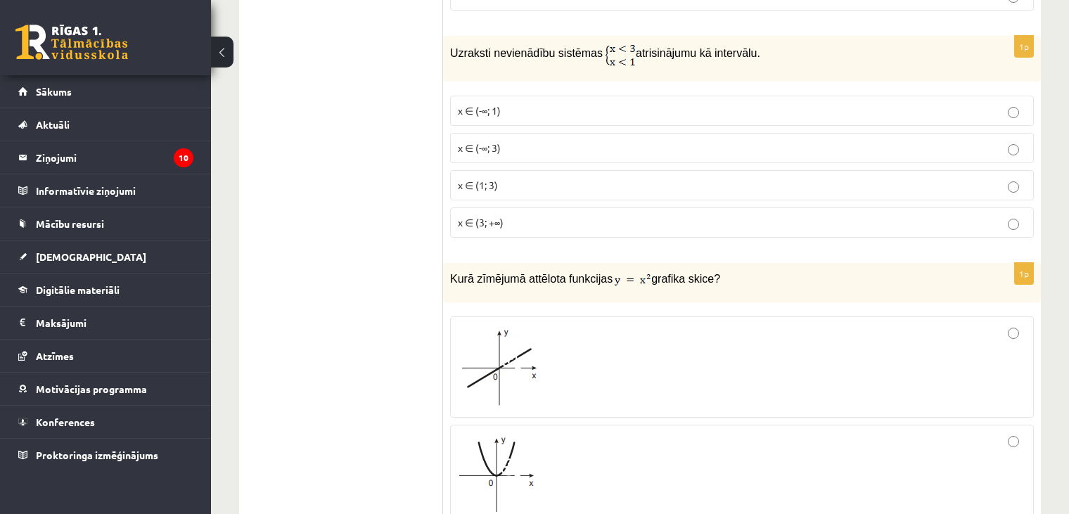
scroll to position [3088, 0]
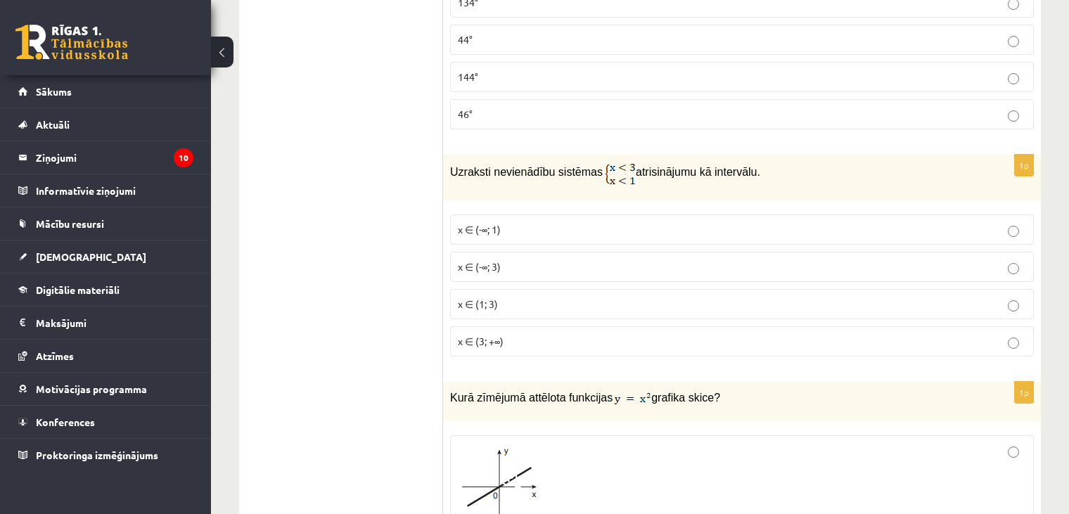
scroll to position [2982, 0]
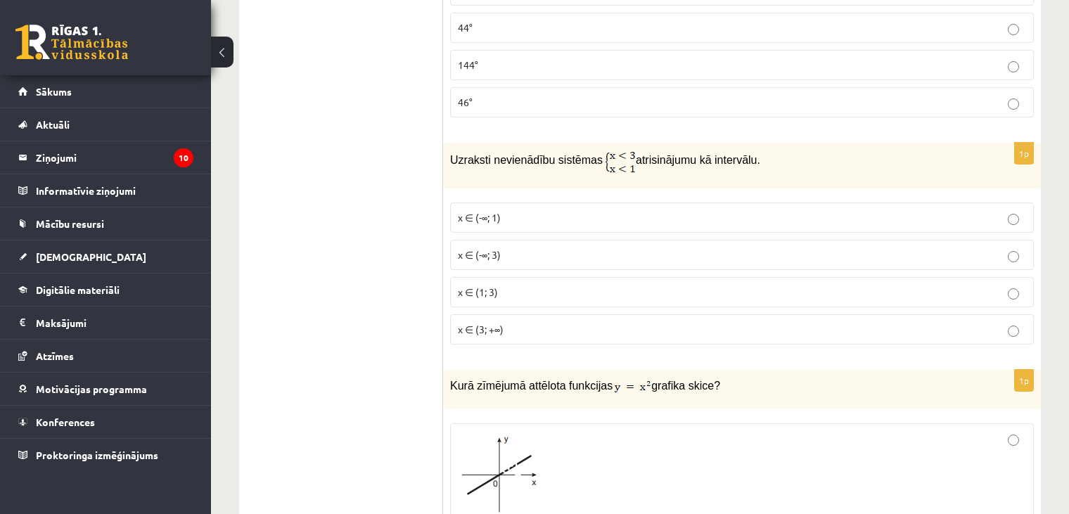
click at [509, 285] on p "x ∈ (1; 3)" at bounding box center [742, 292] width 568 height 15
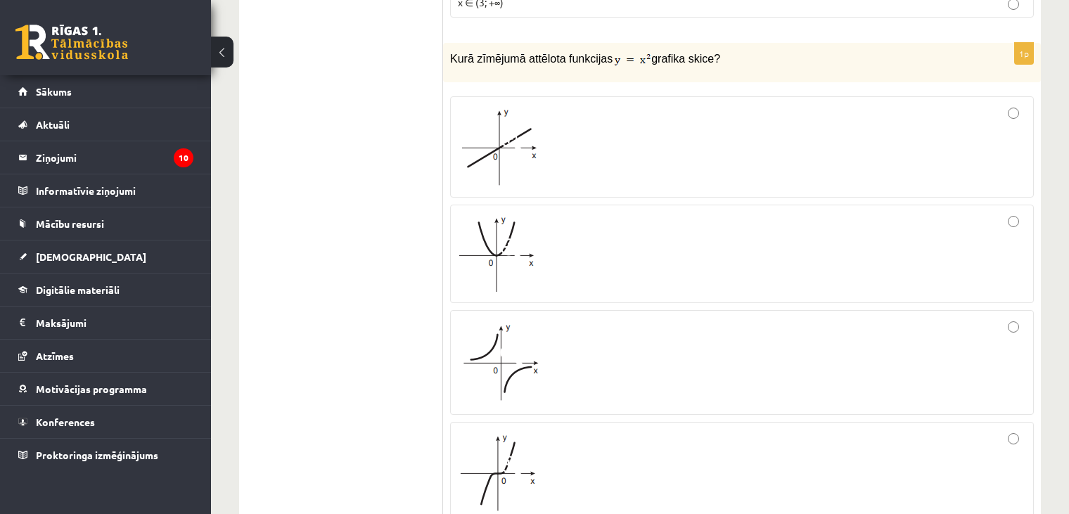
scroll to position [3312, 0]
click at [540, 210] on div at bounding box center [742, 251] width 568 height 83
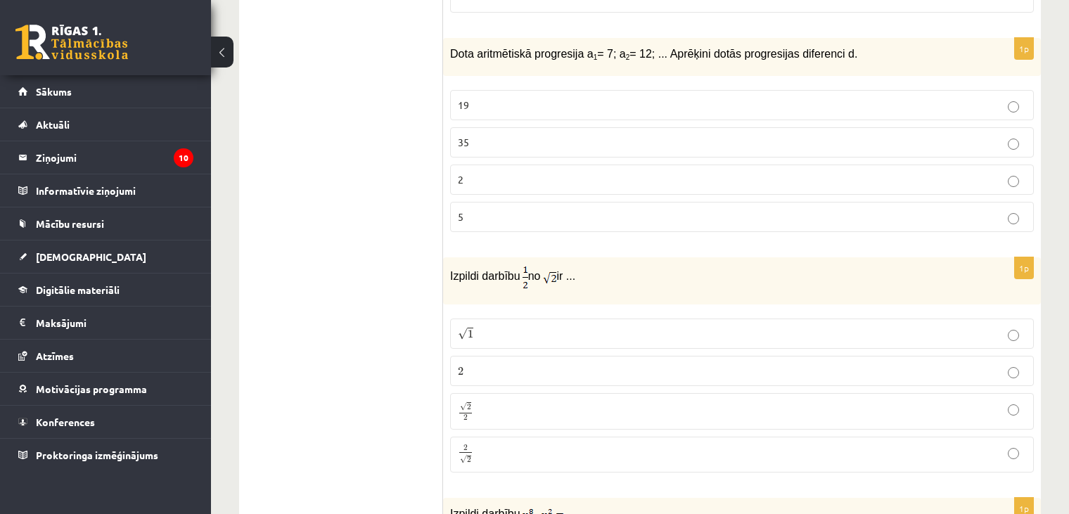
scroll to position [3821, 0]
drag, startPoint x: 449, startPoint y: 20, endPoint x: 857, endPoint y: 41, distance: 408.5
click at [855, 42] on div "Dota aritmētiskā progresija a 1 = 7; a 2 = 12; ... Aprēķini dotās progresijas d…" at bounding box center [742, 58] width 598 height 39
copy span "Dota aritmētiskā progresija a 1 = 7; a 2 = 12; ... Aprēķini dotās progresijas d…"
click at [301, 189] on ul "Tests Izvērtējums!" at bounding box center [348, 199] width 190 height 7534
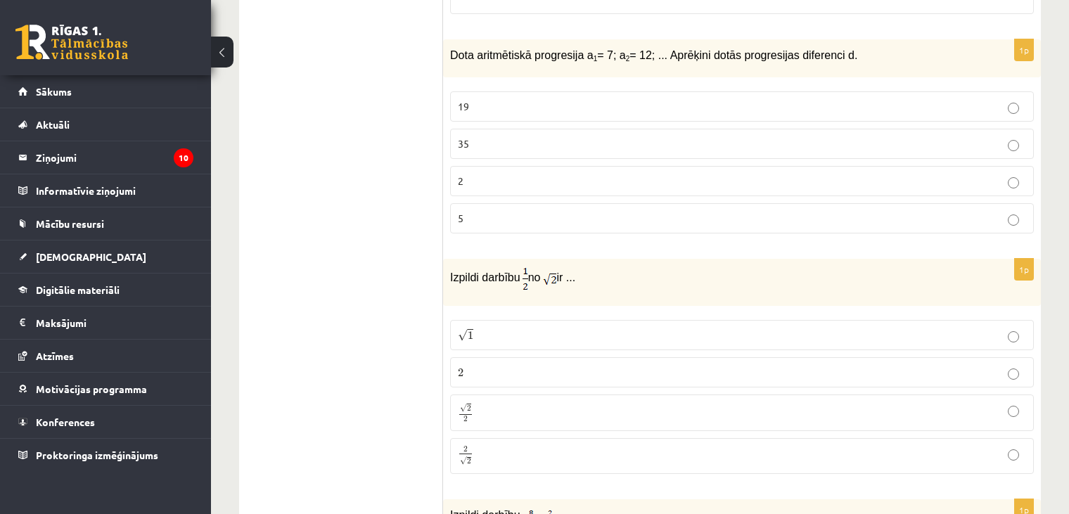
click at [462, 212] on span "5" at bounding box center [461, 218] width 6 height 13
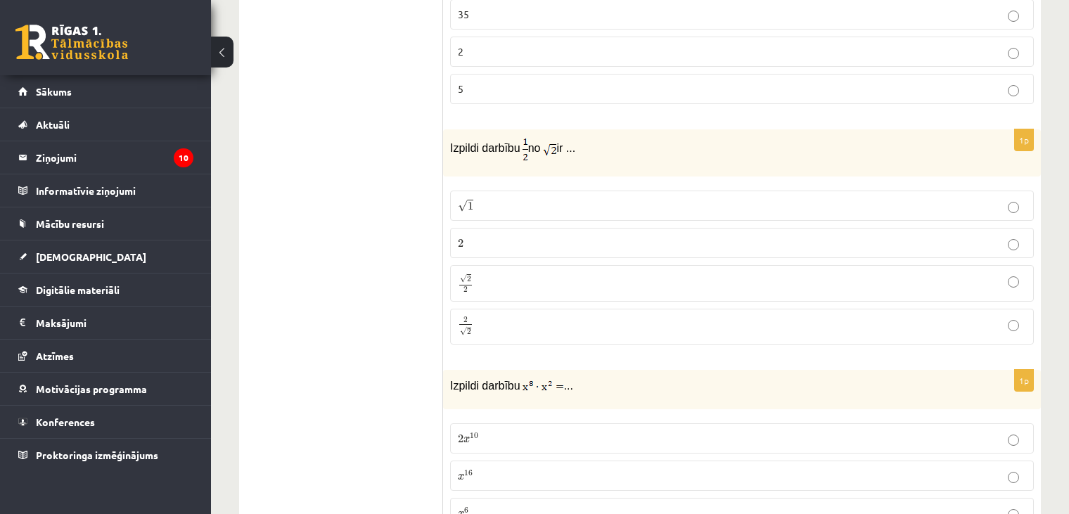
scroll to position [3959, 0]
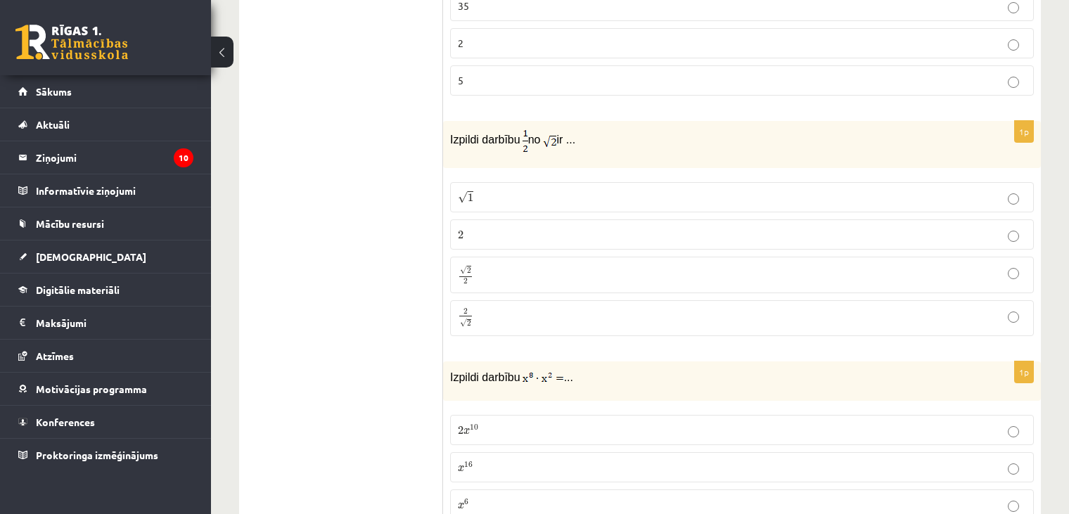
drag, startPoint x: 449, startPoint y: 108, endPoint x: 591, endPoint y: 95, distance: 142.0
click at [591, 128] on p "Izpildi darbību no ir ..." at bounding box center [707, 140] width 514 height 25
copy p "Izpildi darbību no ir ..."
click at [358, 102] on ul "Tests Izvērtējums!" at bounding box center [348, 61] width 190 height 7534
click at [528, 308] on p "2 √ 2 2 2" at bounding box center [742, 318] width 568 height 20
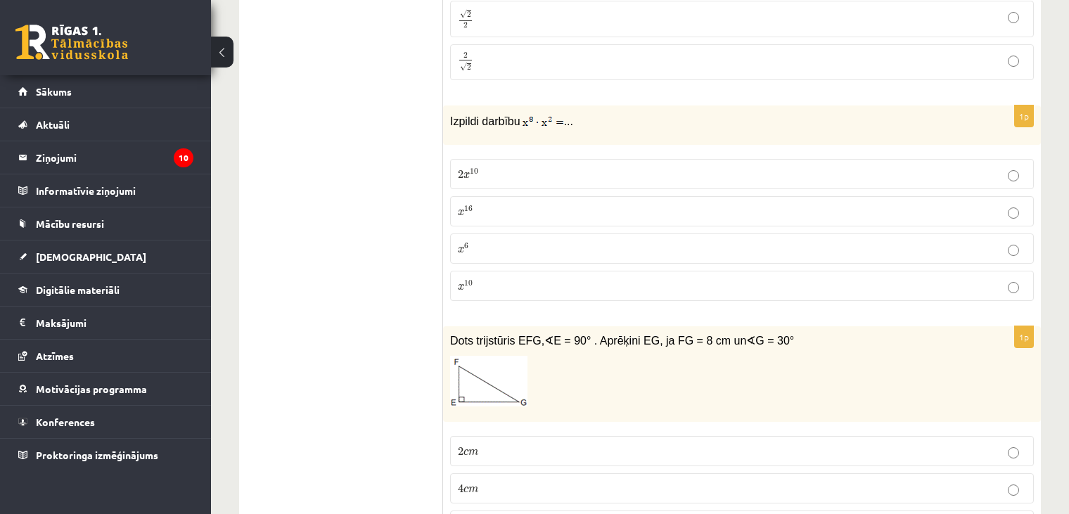
scroll to position [4220, 0]
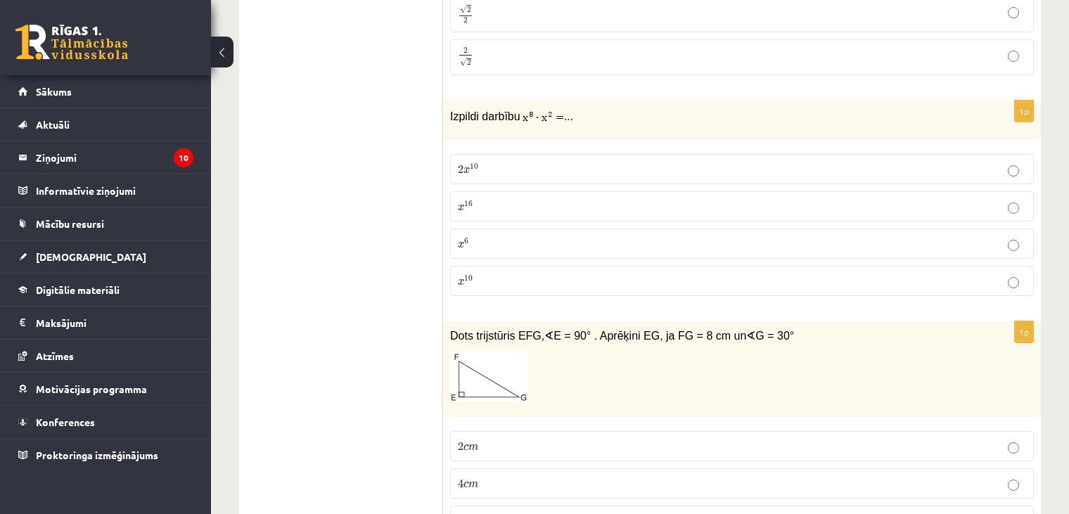
click at [532, 110] on img at bounding box center [544, 117] width 42 height 14
click at [506, 110] on span "Izpildi darbību" at bounding box center [485, 116] width 70 height 12
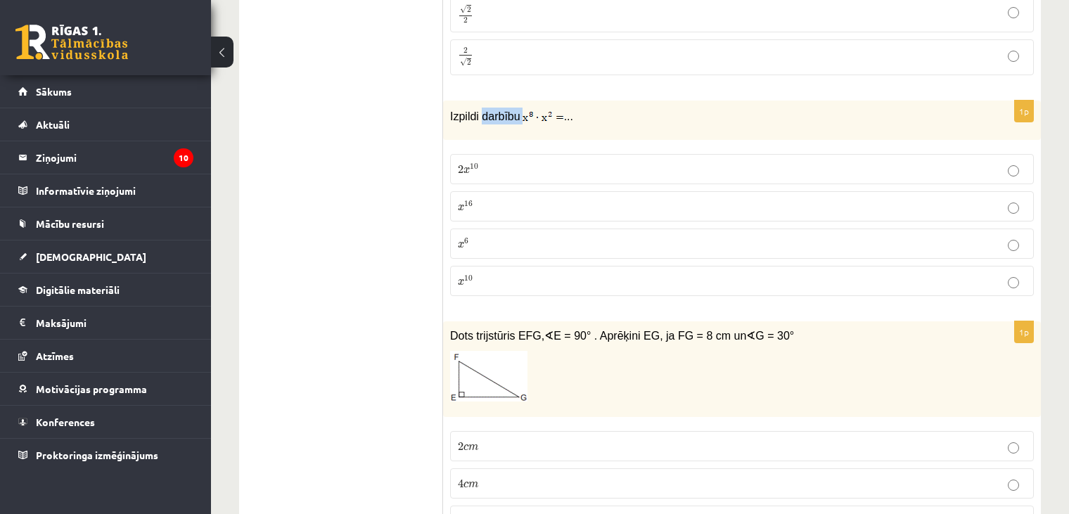
click at [506, 110] on span "Izpildi darbību" at bounding box center [485, 116] width 70 height 12
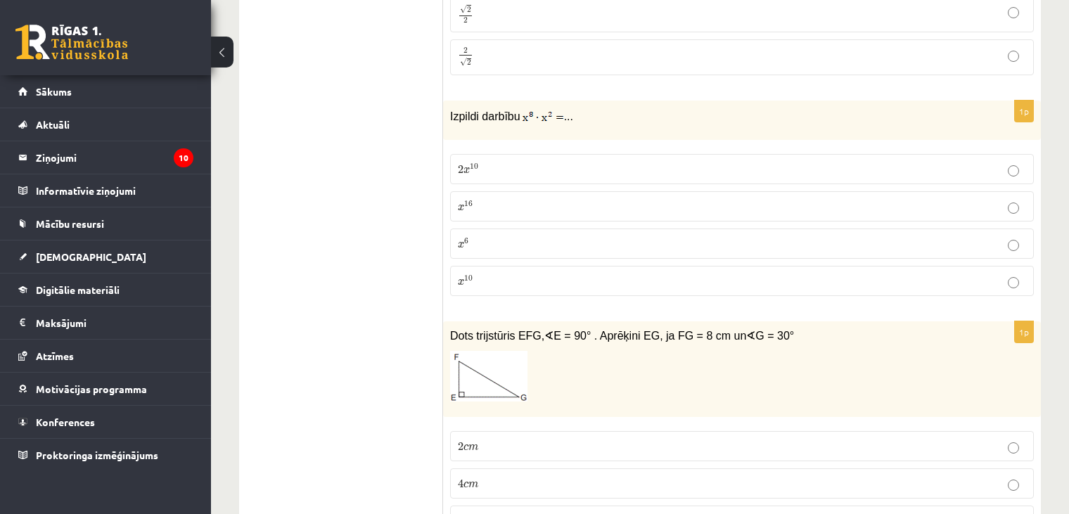
click at [466, 154] on label "2 x 10 2 x 10" at bounding box center [742, 169] width 584 height 30
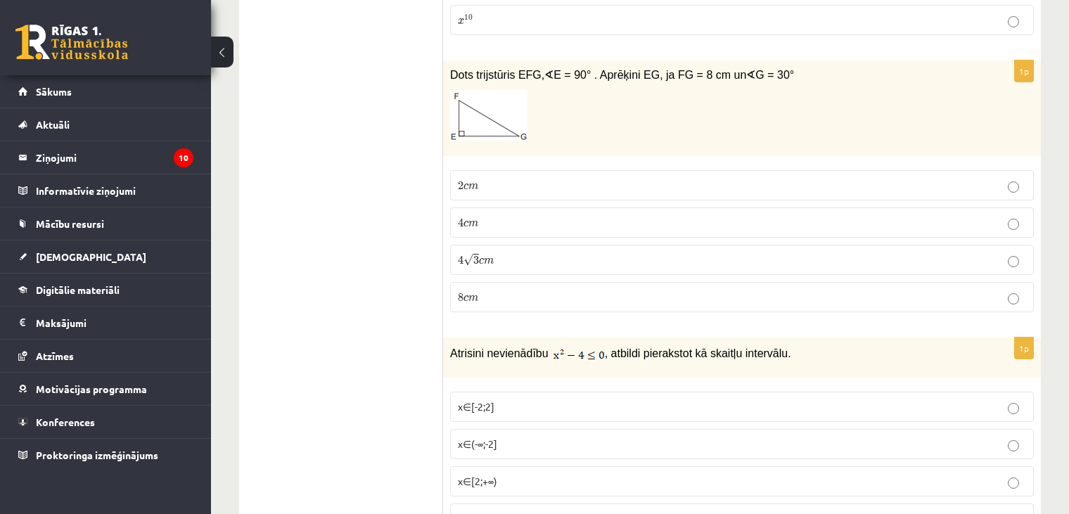
scroll to position [4479, 0]
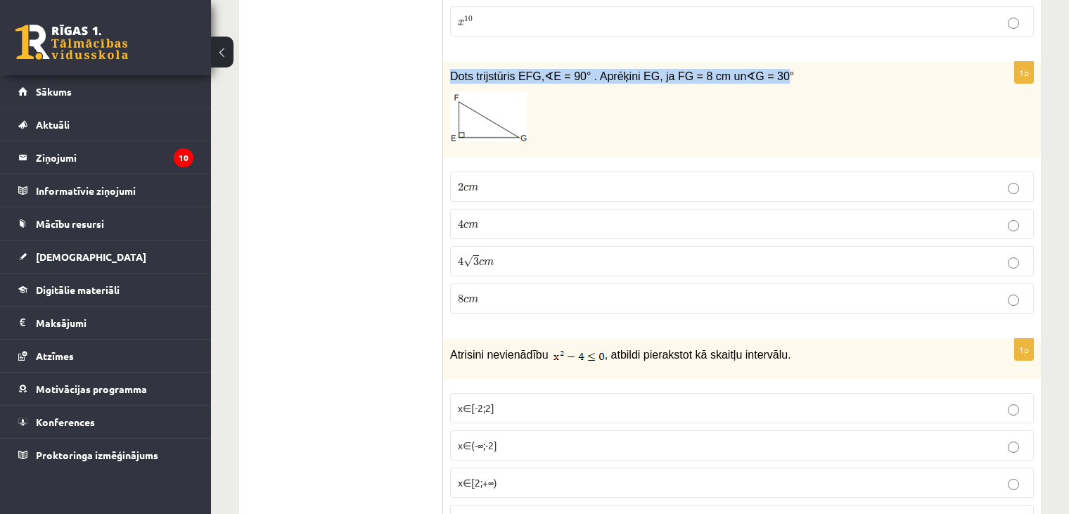
drag, startPoint x: 449, startPoint y: 35, endPoint x: 753, endPoint y: 25, distance: 304.8
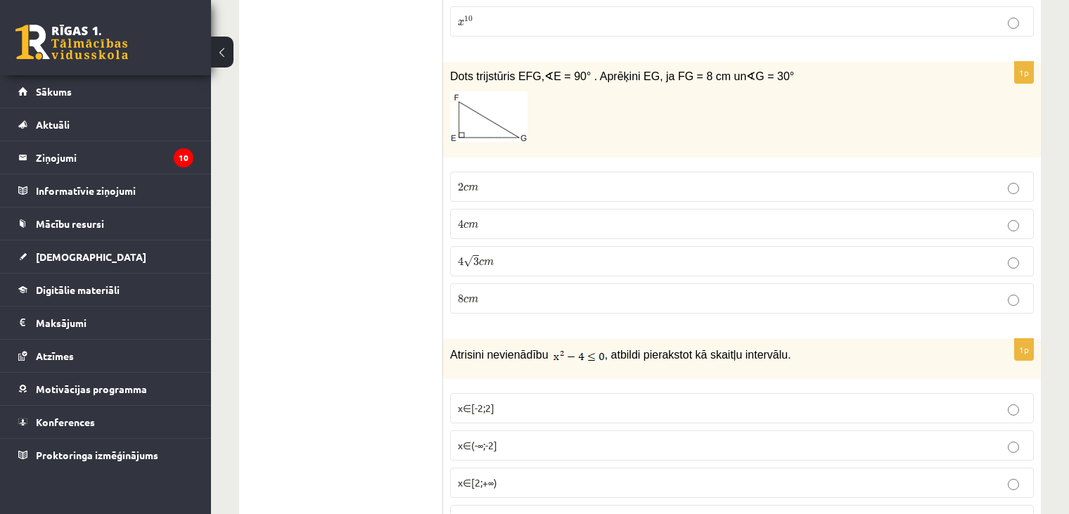
click at [480, 217] on p "4 c m 4 c m" at bounding box center [742, 224] width 568 height 15
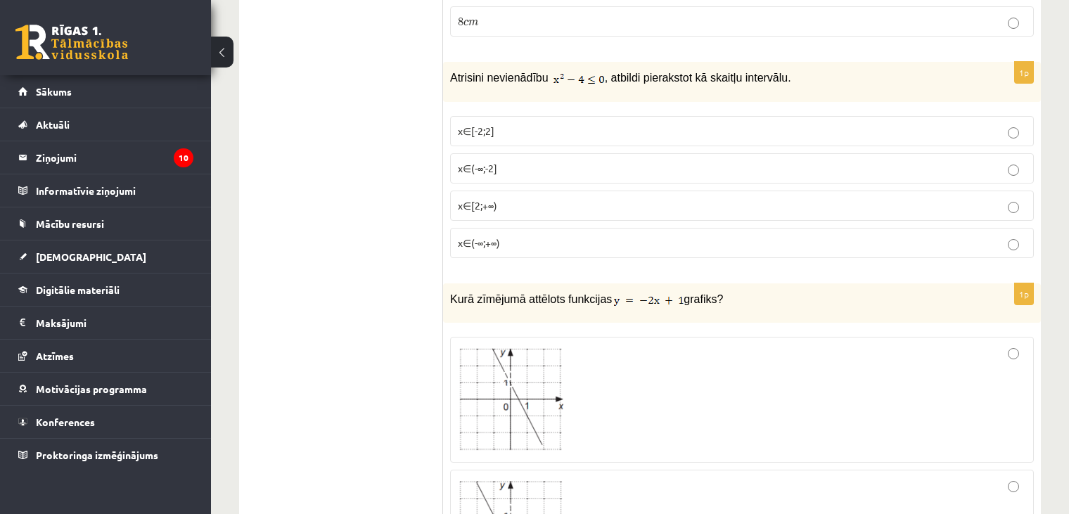
scroll to position [4755, 0]
click at [504, 200] on p "x∈[2;+∞)" at bounding box center [742, 207] width 568 height 15
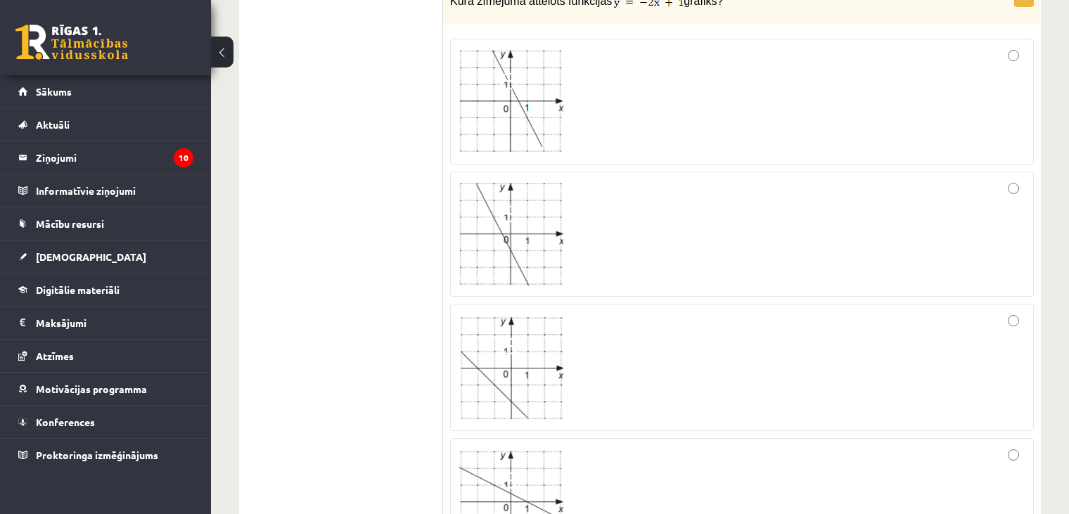
scroll to position [5055, 0]
click at [506, 205] on span at bounding box center [511, 216] width 23 height 23
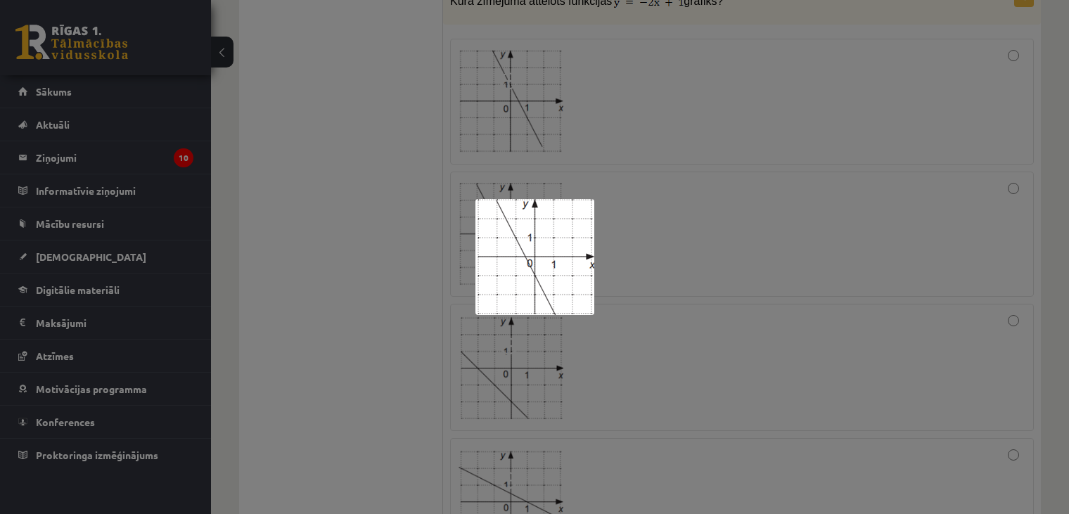
click at [394, 203] on div at bounding box center [534, 257] width 1069 height 514
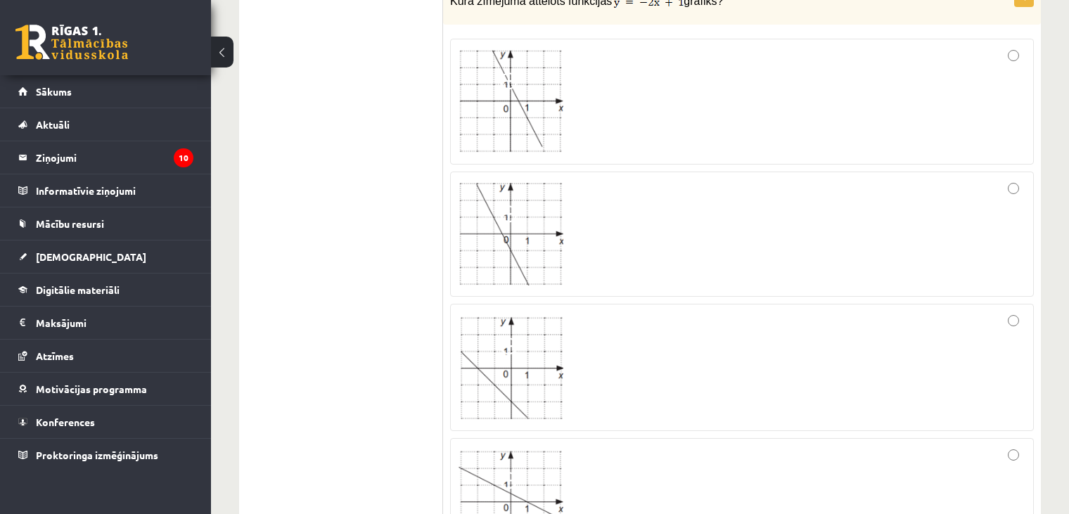
click at [652, 211] on div at bounding box center [742, 234] width 568 height 110
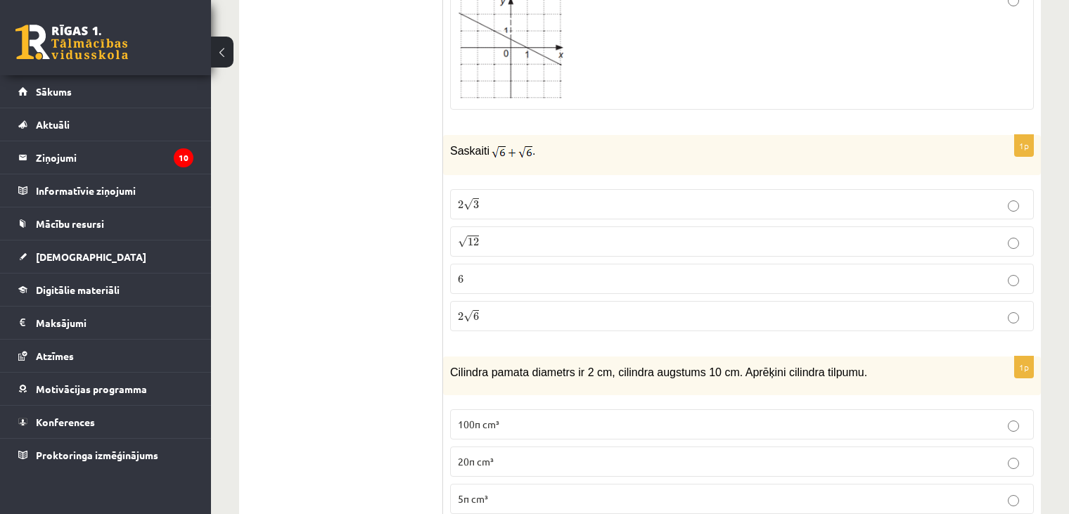
scroll to position [5523, 0]
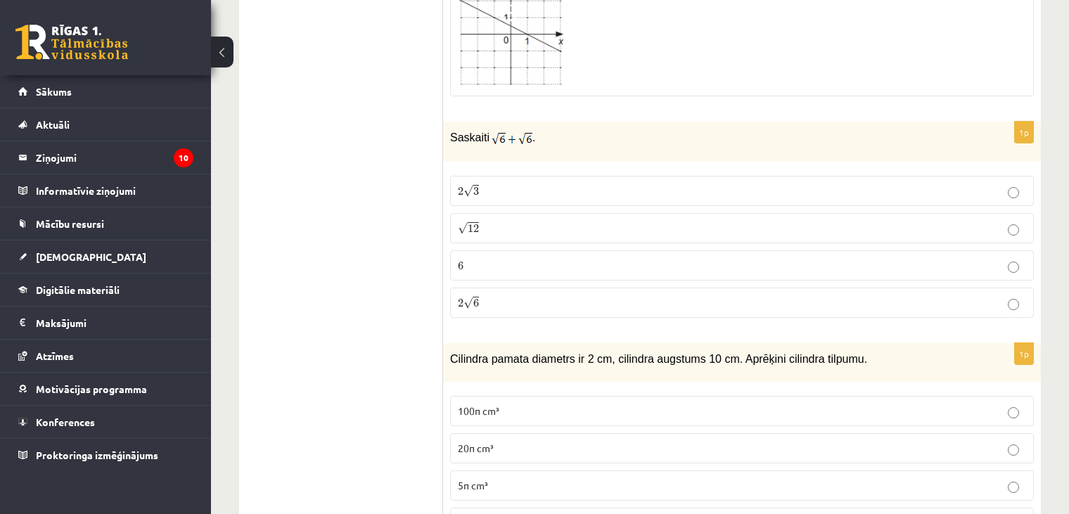
drag, startPoint x: 542, startPoint y: 274, endPoint x: 520, endPoint y: 267, distance: 23.8
drag, startPoint x: 520, startPoint y: 267, endPoint x: 514, endPoint y: 273, distance: 8.5
drag, startPoint x: 514, startPoint y: 273, endPoint x: 487, endPoint y: 264, distance: 28.0
click at [487, 295] on p "2 √ 6 2 6" at bounding box center [742, 302] width 568 height 15
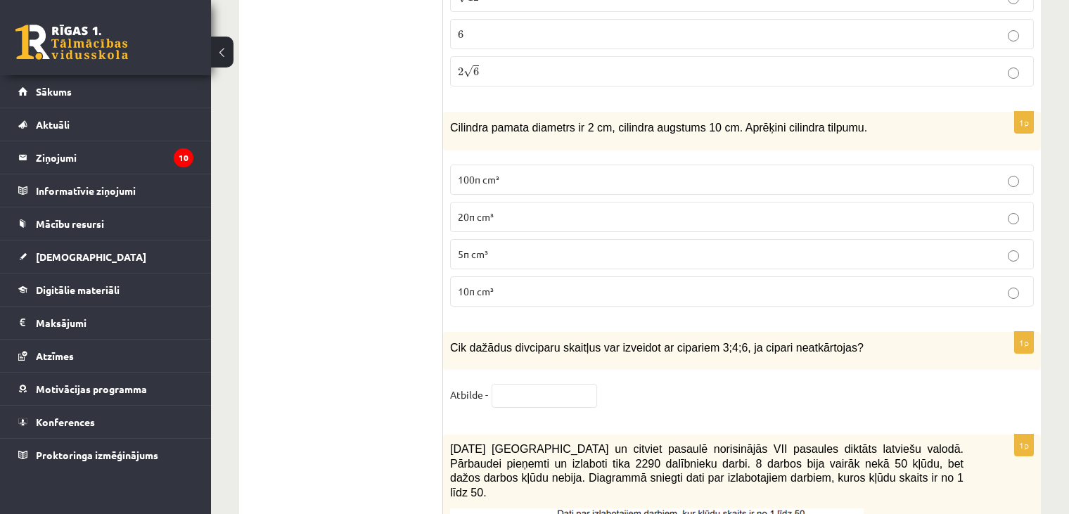
scroll to position [5760, 0]
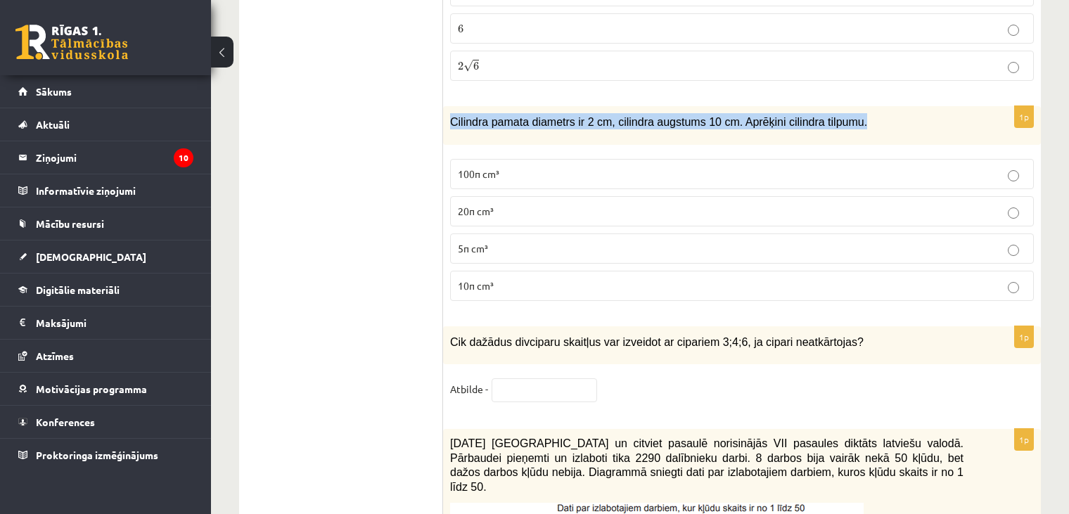
drag, startPoint x: 455, startPoint y: 76, endPoint x: 842, endPoint y: 85, distance: 387.0
click at [842, 106] on div "Cilindra pamata diametrs ir 2 cm, cilindra augstums 10 cm. Aprēķini cilindra ti…" at bounding box center [742, 125] width 598 height 39
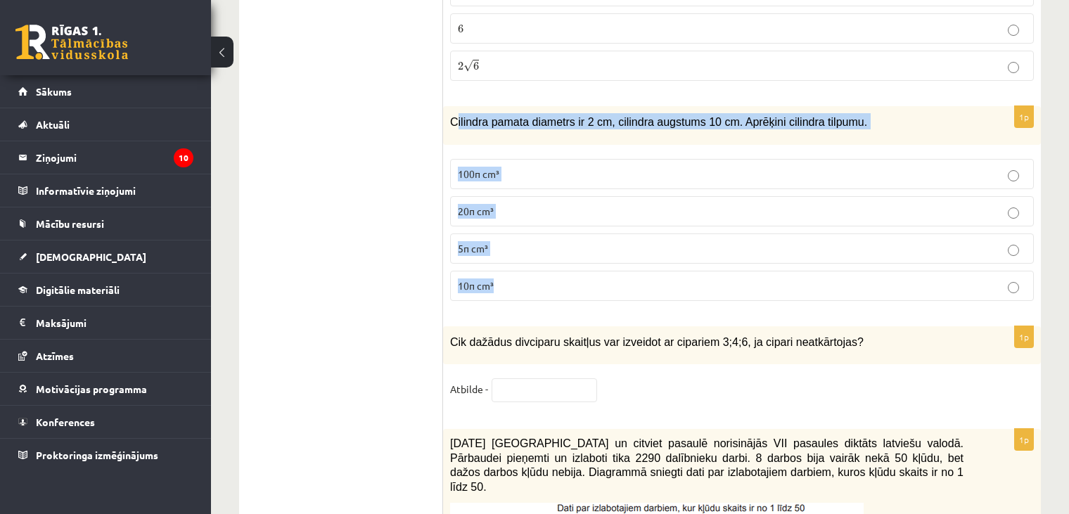
drag, startPoint x: 454, startPoint y: 82, endPoint x: 569, endPoint y: 237, distance: 192.6
click at [568, 240] on div "1p Cilindra pamata diametrs ir 2 cm, cilindra augstums 10 cm. Aprēķini cilindra…" at bounding box center [742, 209] width 598 height 206
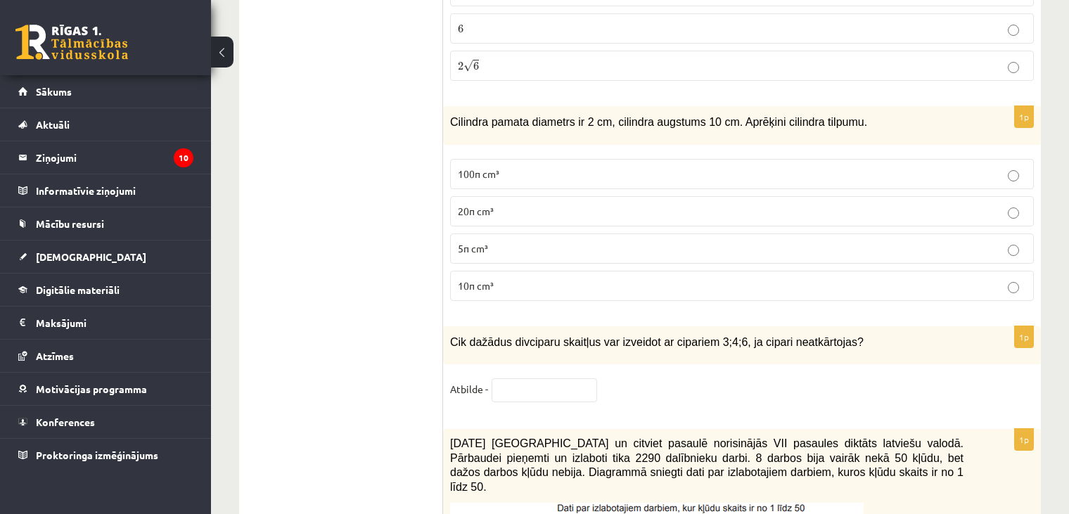
click at [468, 279] on p "10π cm³" at bounding box center [742, 286] width 568 height 15
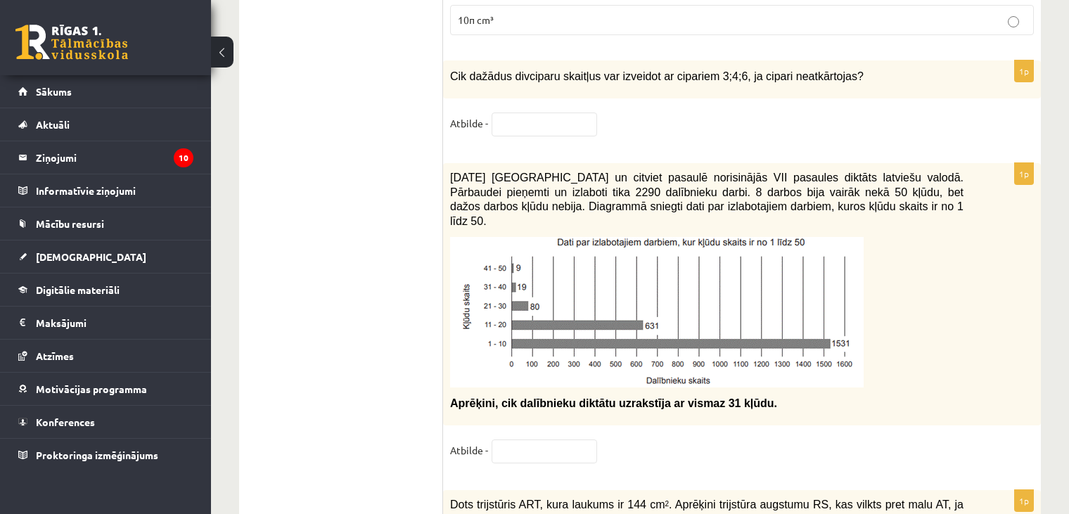
scroll to position [5997, 0]
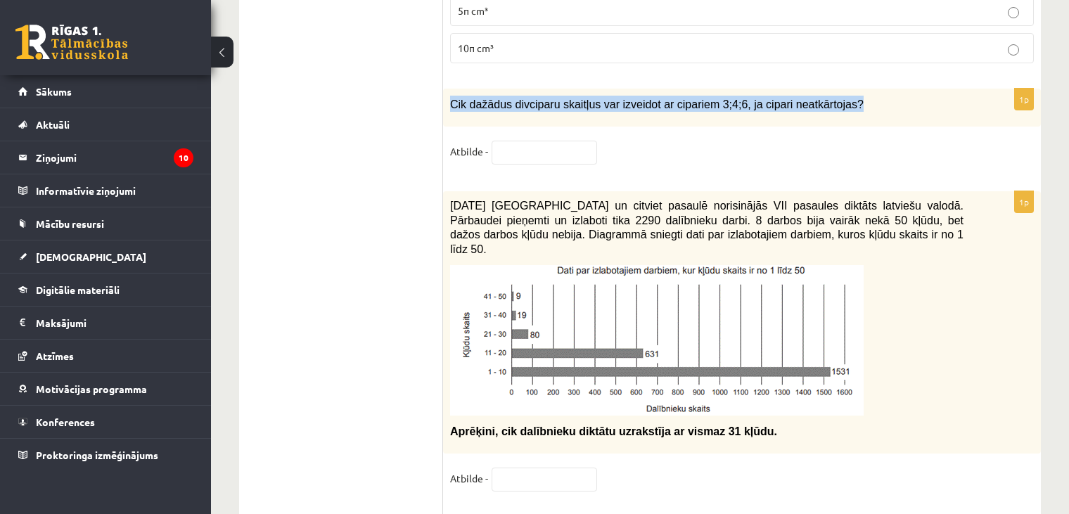
drag, startPoint x: 452, startPoint y: 60, endPoint x: 835, endPoint y: 62, distance: 383.4
click at [835, 96] on p "Cik dažādus divciparu skaitļus var izveidot ar cipariem 3;4;6, ja cipari neatkā…" at bounding box center [707, 104] width 514 height 16
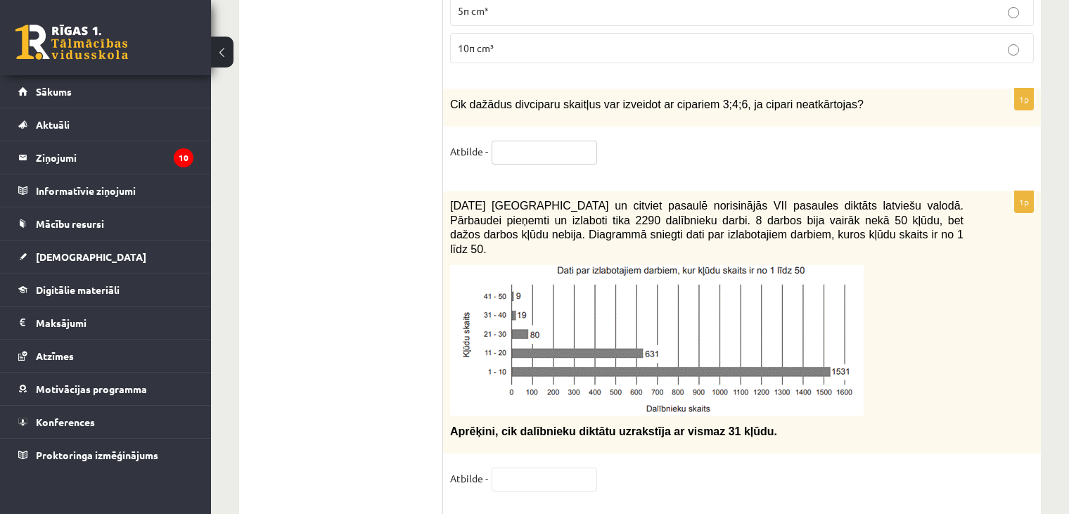
click at [523, 141] on input "text" at bounding box center [545, 153] width 106 height 24
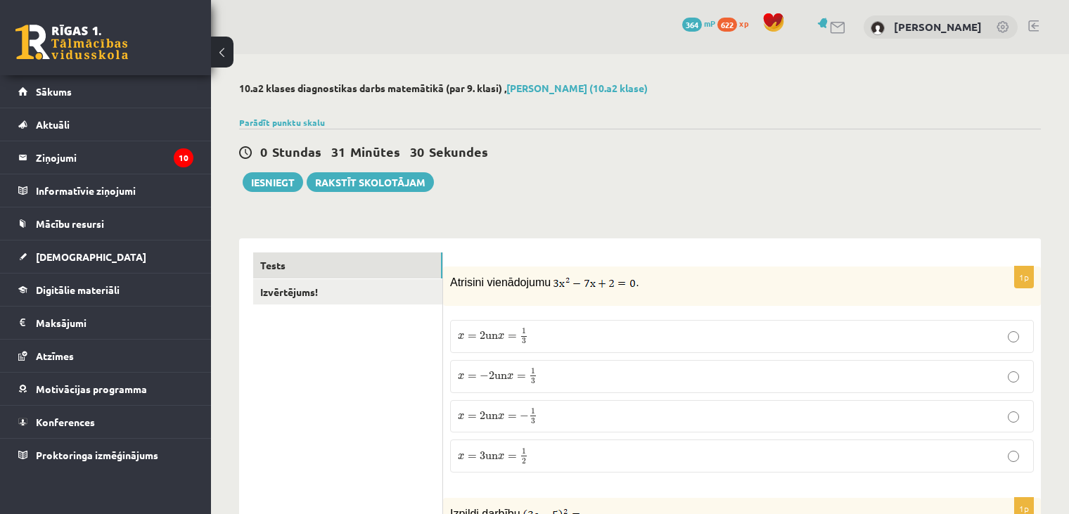
scroll to position [0, 0]
type input "**********"
click at [323, 299] on link "Izvērtējums!" at bounding box center [347, 292] width 189 height 26
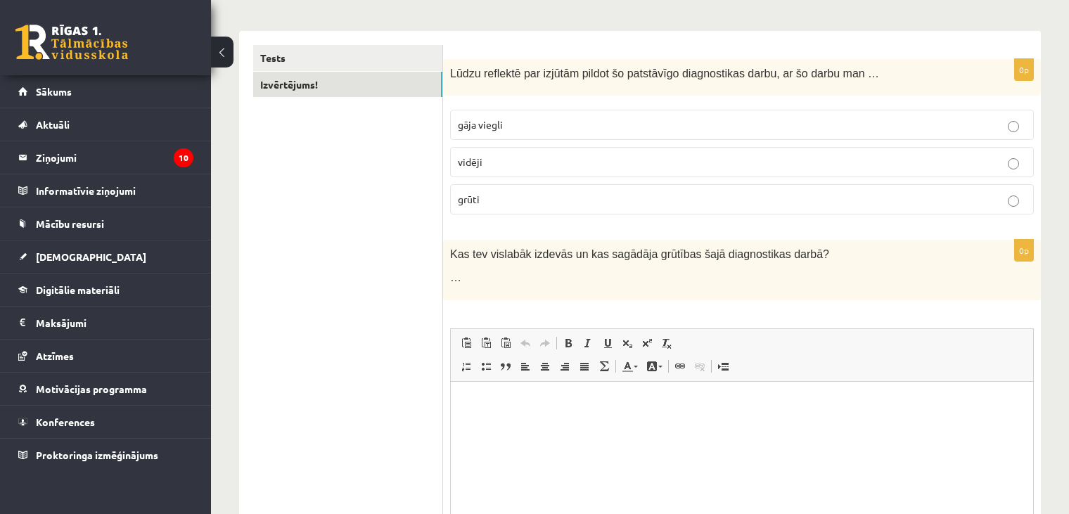
click at [490, 192] on p "grūti" at bounding box center [742, 199] width 568 height 15
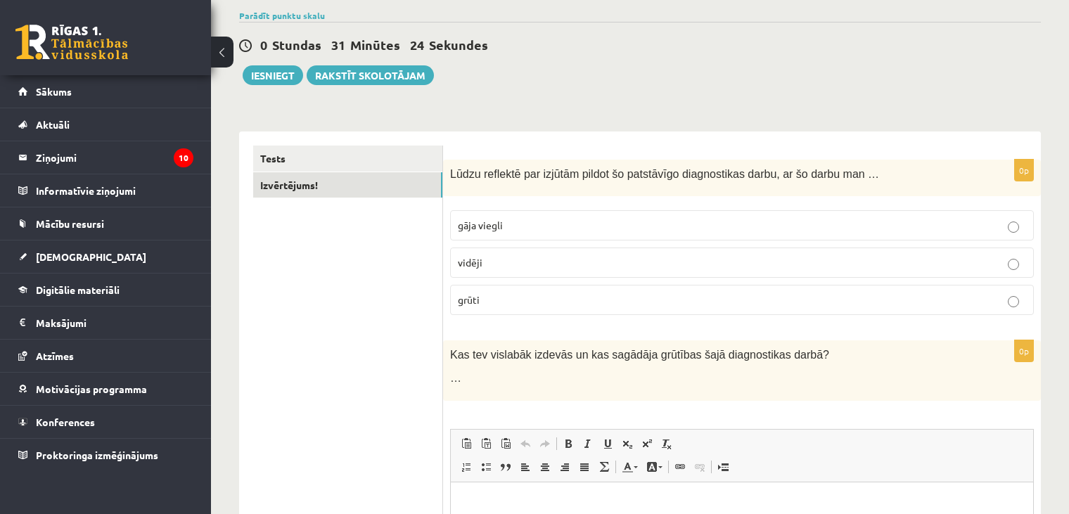
scroll to position [104, 0]
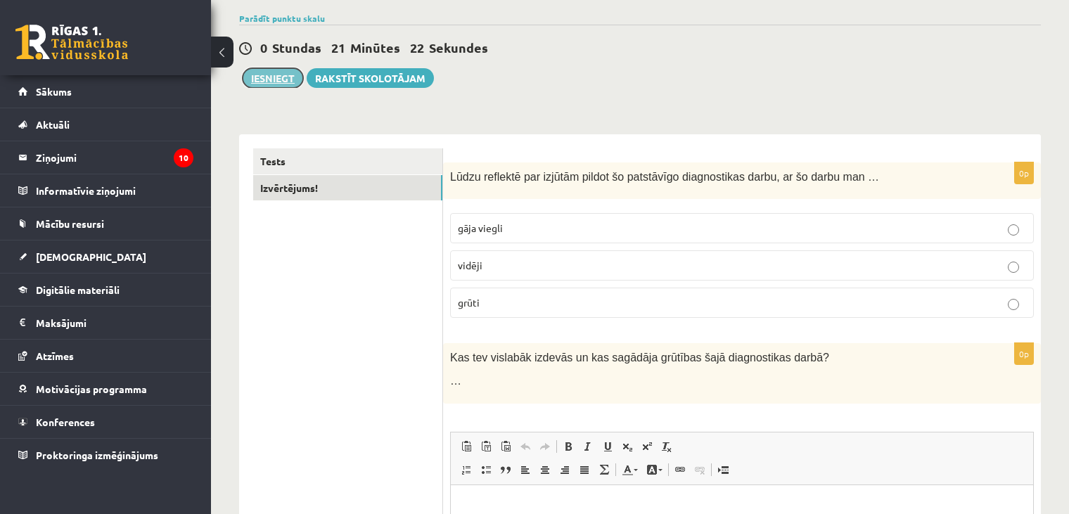
click at [260, 72] on button "Iesniegt" at bounding box center [273, 78] width 60 height 20
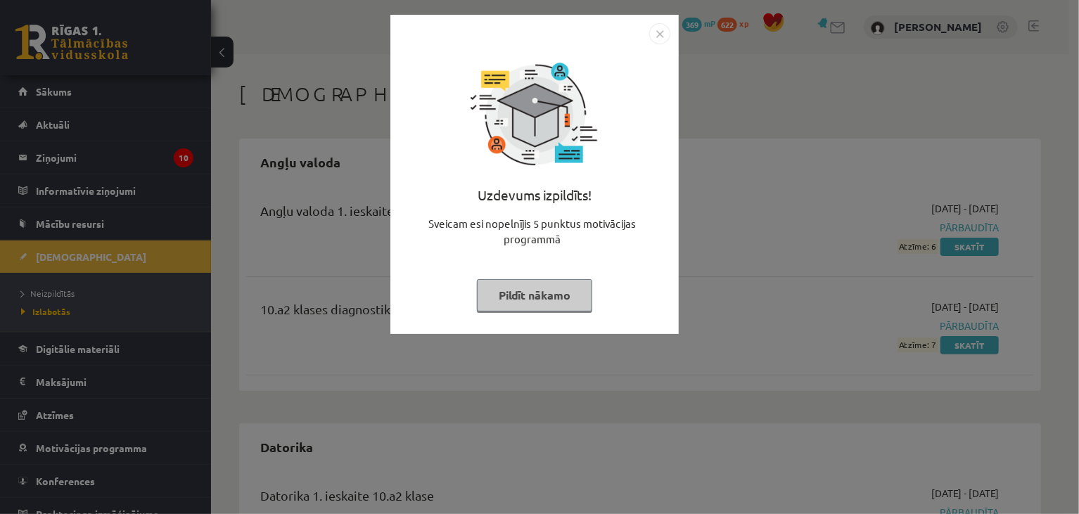
click at [553, 296] on button "Pildīt nākamo" at bounding box center [534, 295] width 115 height 32
